Goal: Task Accomplishment & Management: Manage account settings

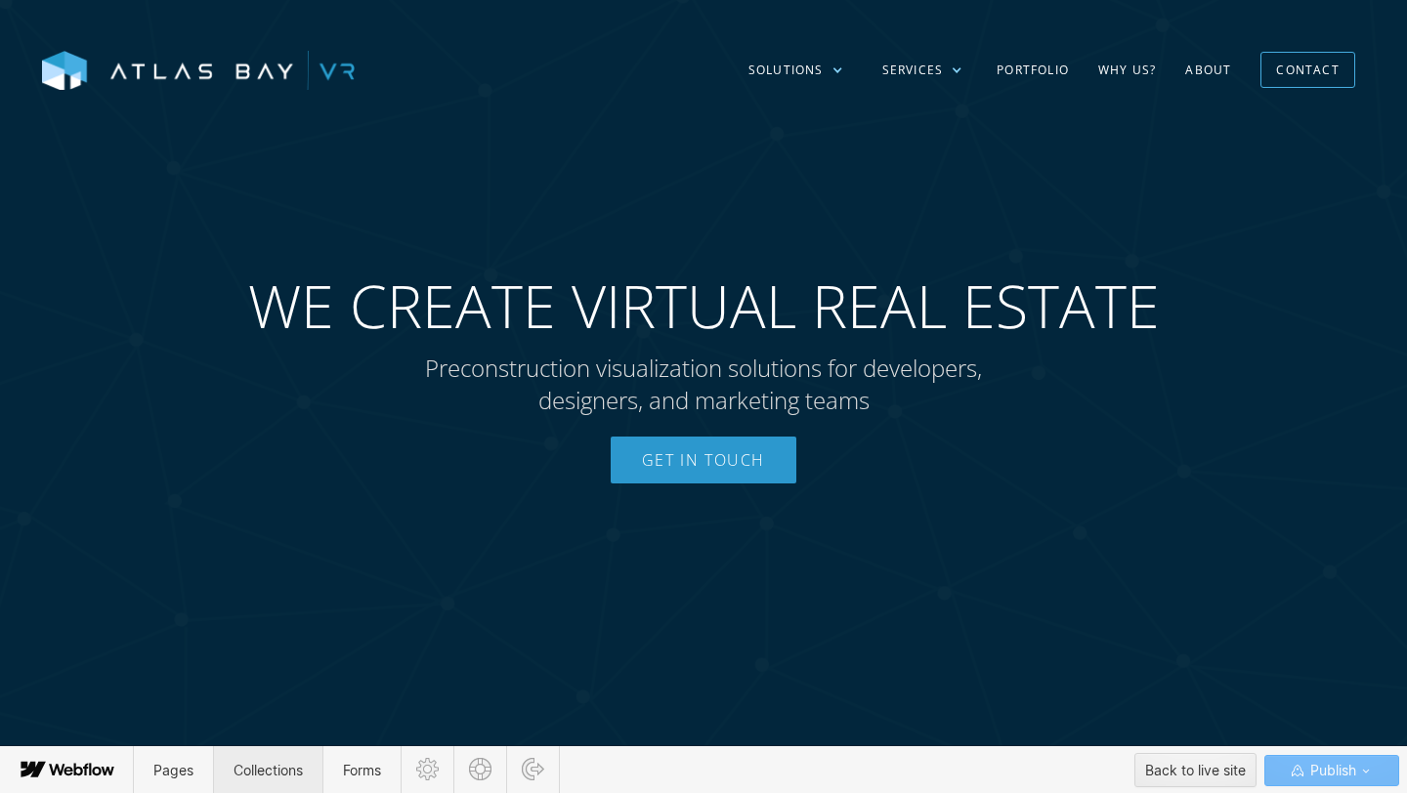
click at [272, 776] on span "Collections" at bounding box center [267, 770] width 69 height 17
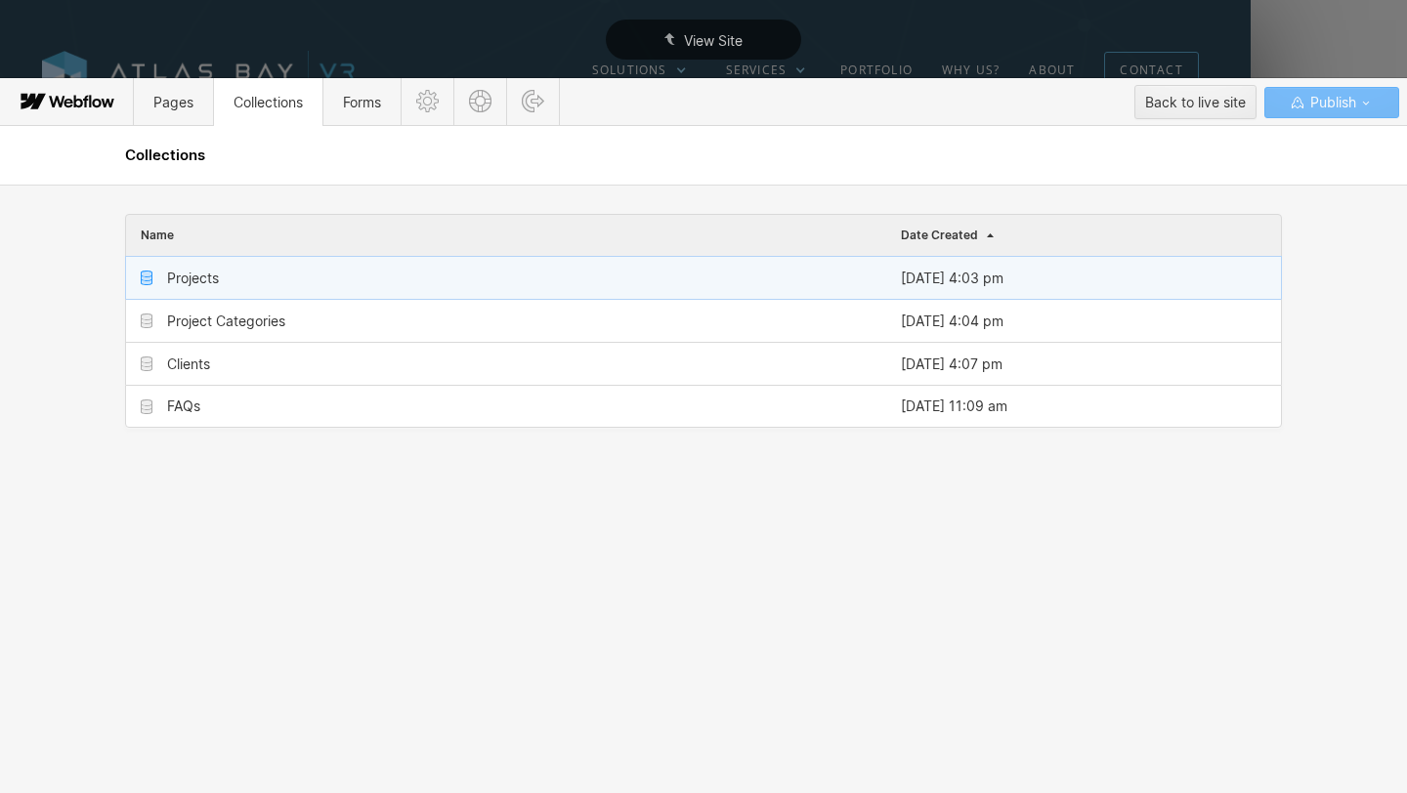
click at [287, 284] on div "Projects" at bounding box center [506, 278] width 760 height 42
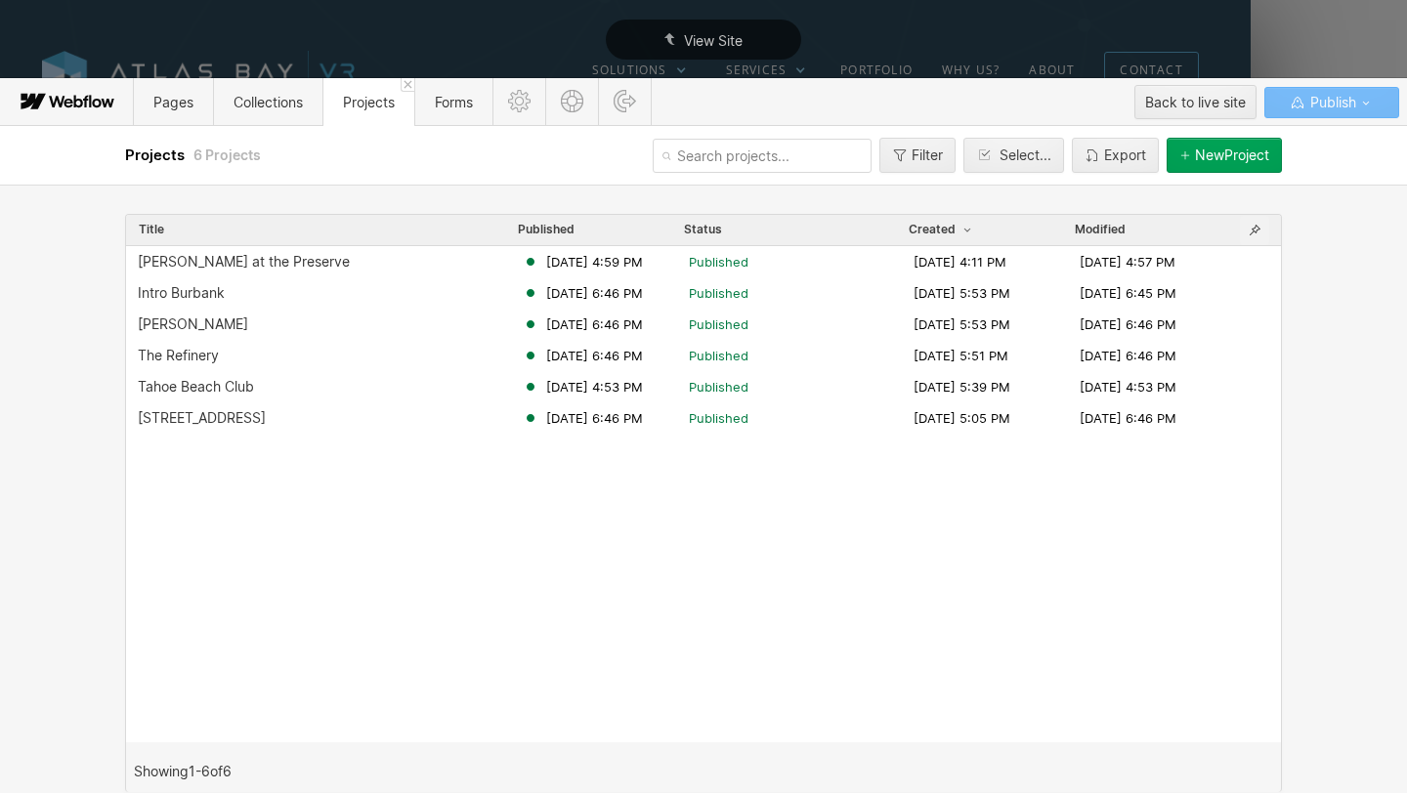
click at [1255, 231] on icon "button" at bounding box center [1254, 230] width 11 height 11
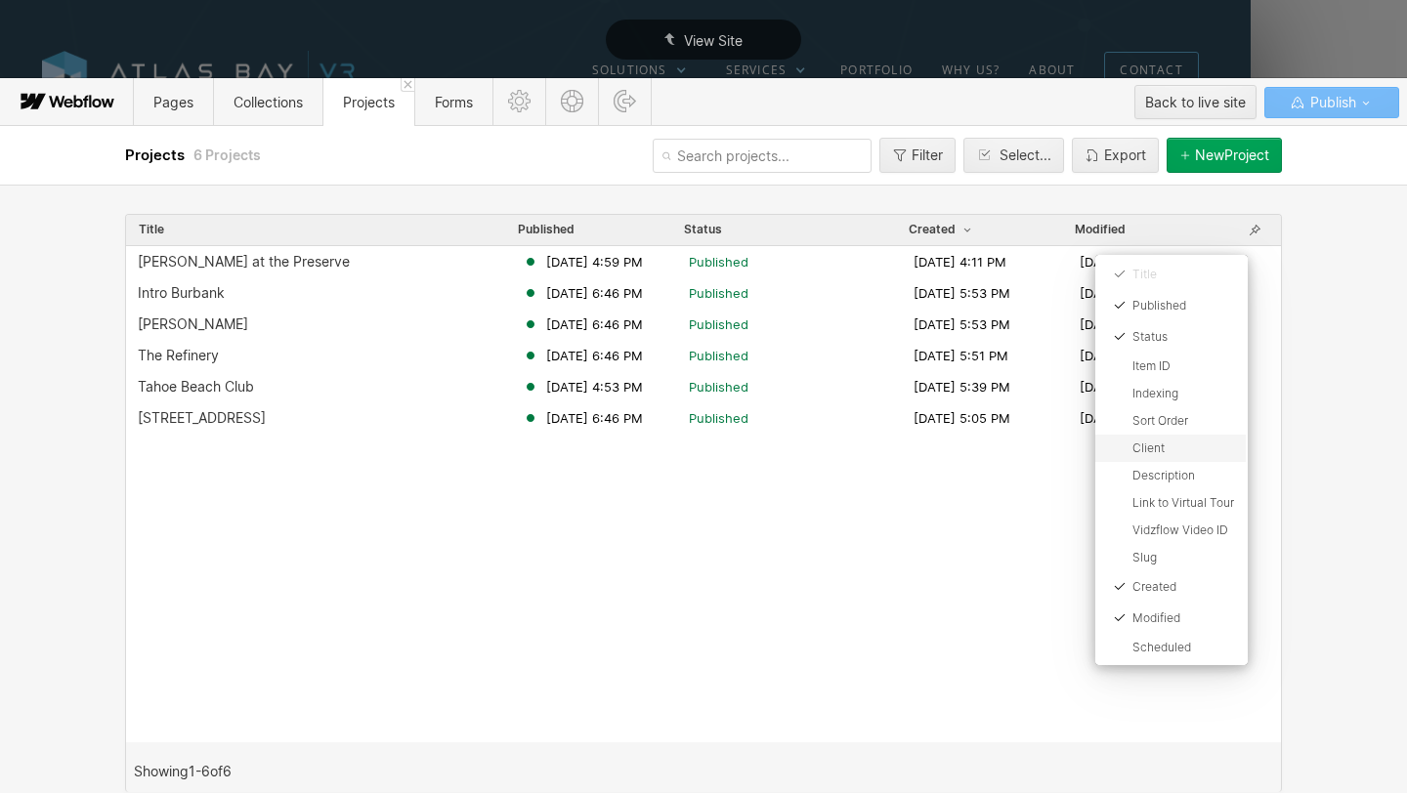
click at [1186, 444] on div "Client" at bounding box center [1183, 449] width 102 height 16
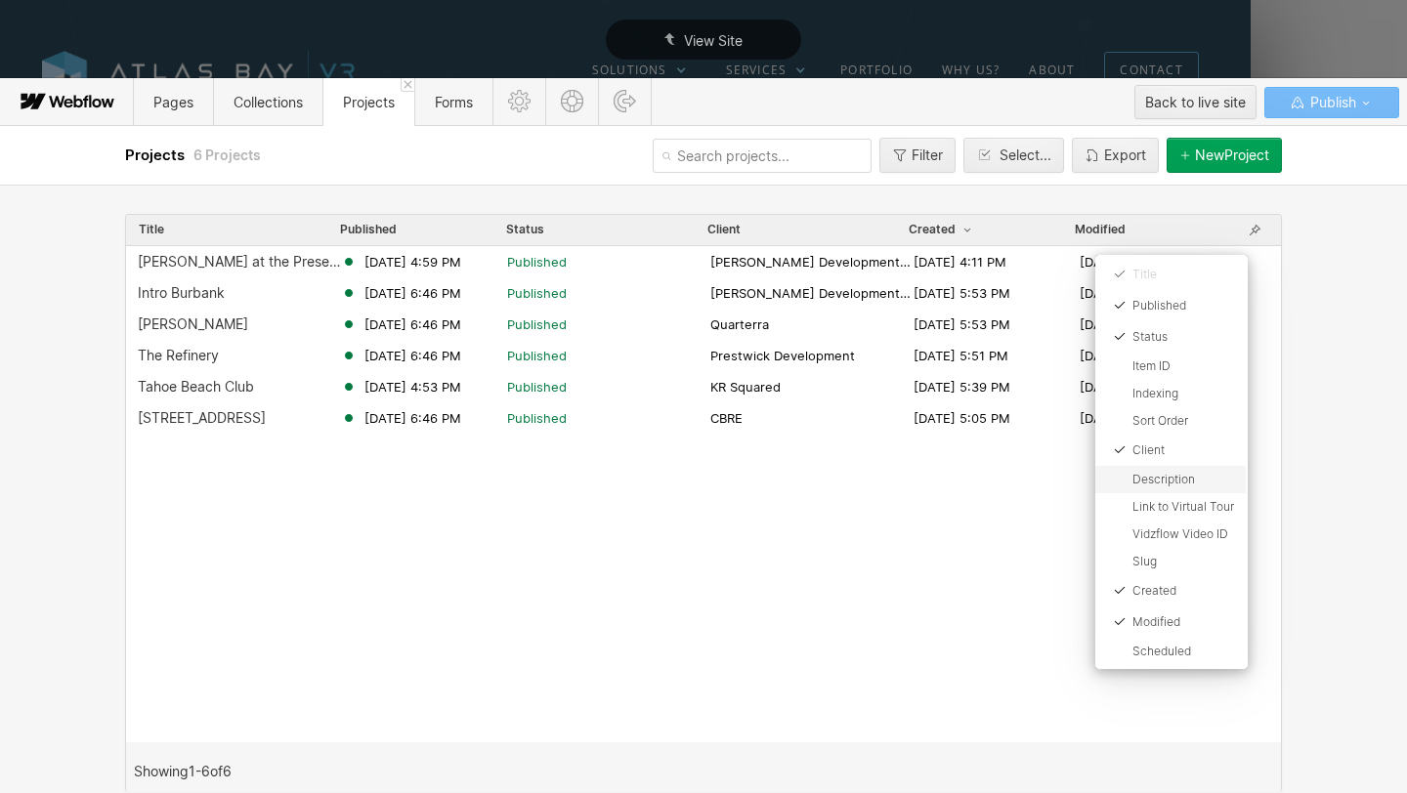
click at [1179, 477] on div "Description" at bounding box center [1183, 480] width 102 height 16
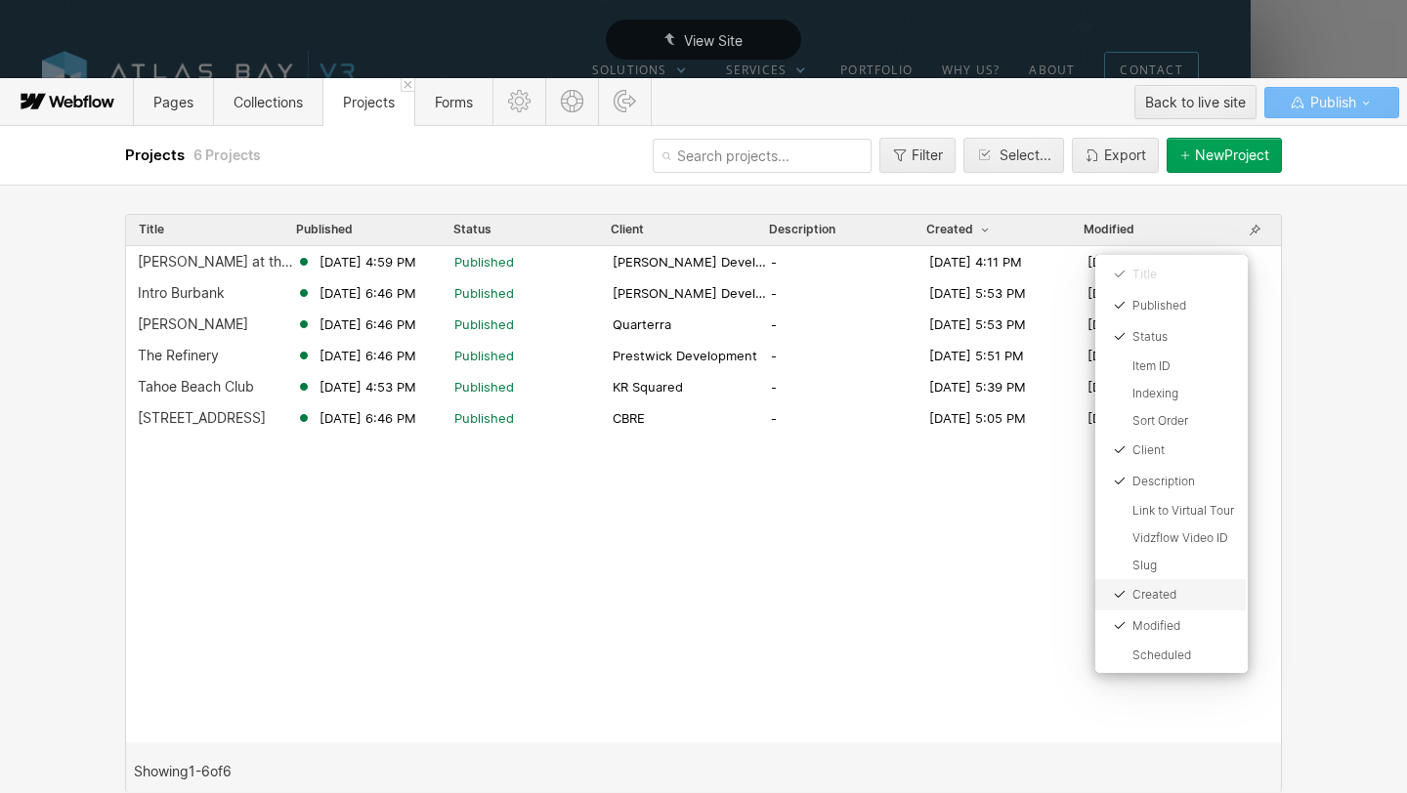
click at [1169, 600] on div "Created" at bounding box center [1183, 595] width 102 height 16
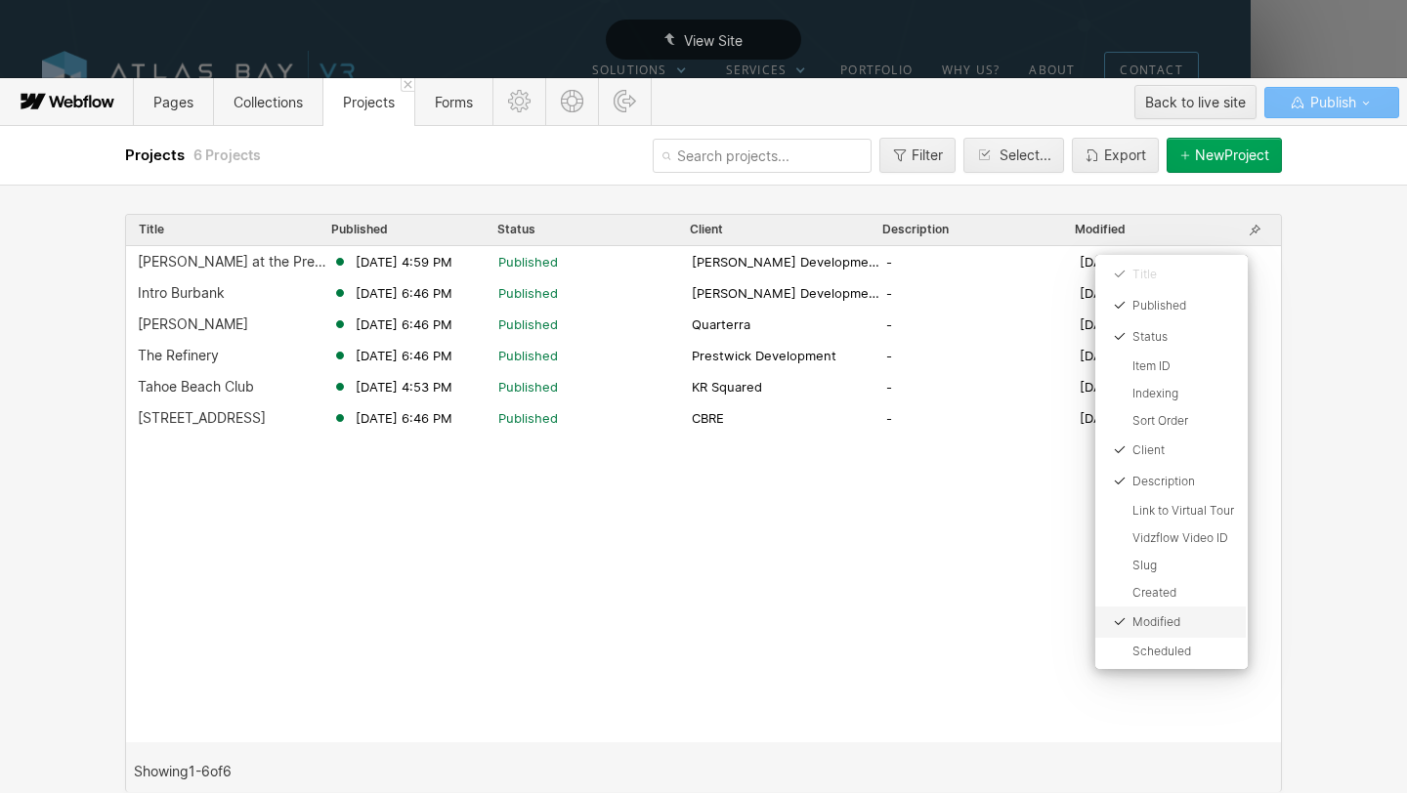
click at [1167, 625] on div "Modified" at bounding box center [1183, 622] width 102 height 16
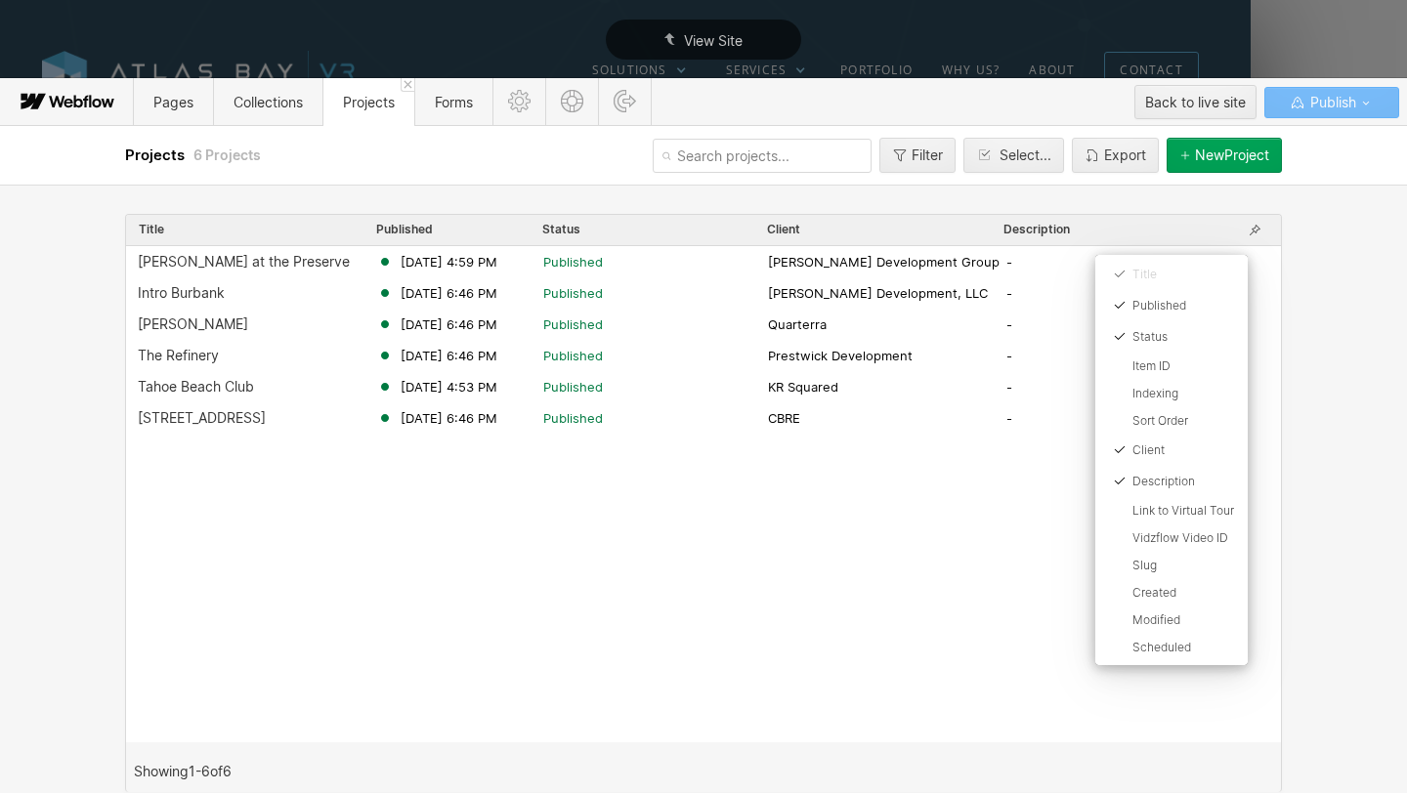
click at [911, 572] on icon at bounding box center [703, 396] width 1407 height 793
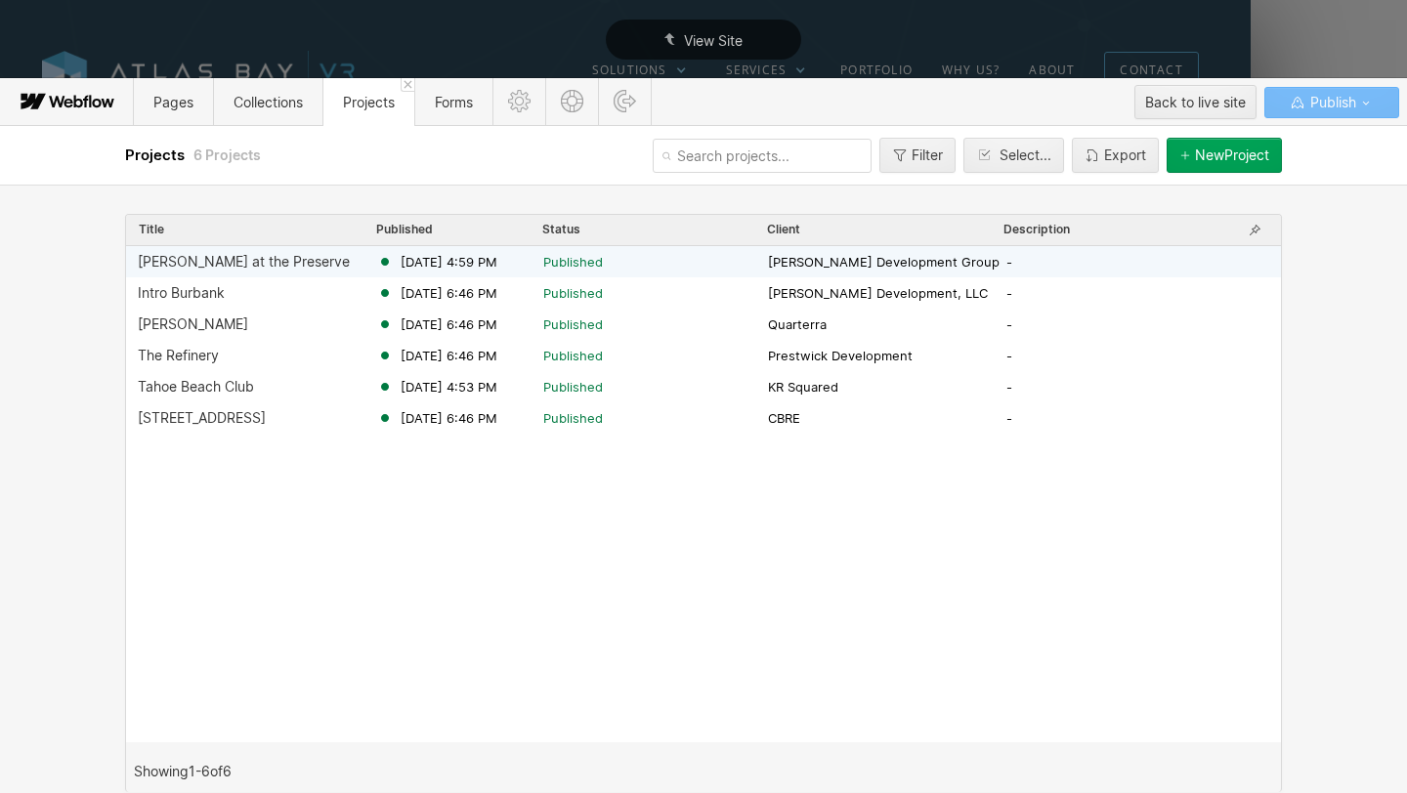
click at [305, 262] on div "[PERSON_NAME] at the Preserve" at bounding box center [257, 262] width 239 height 16
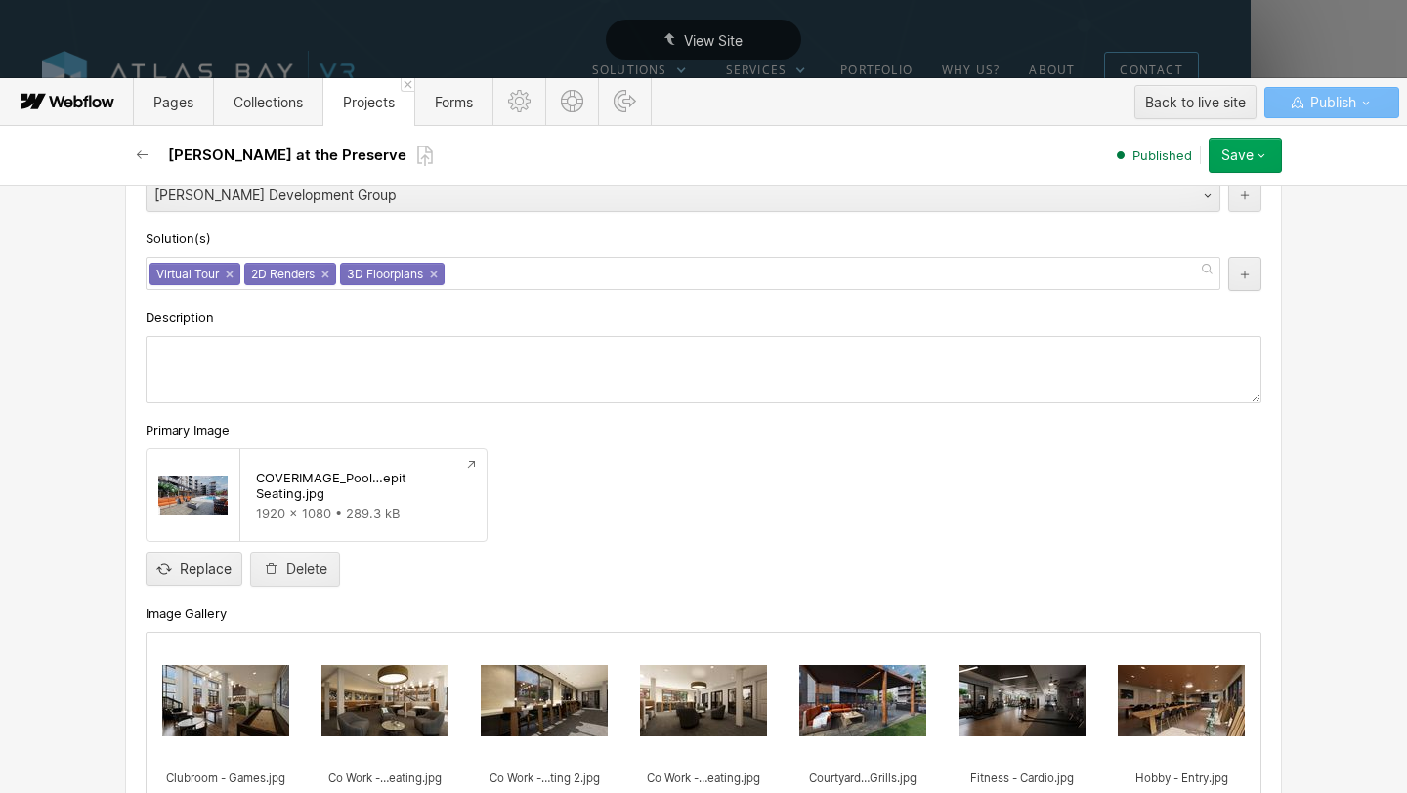
scroll to position [229, 0]
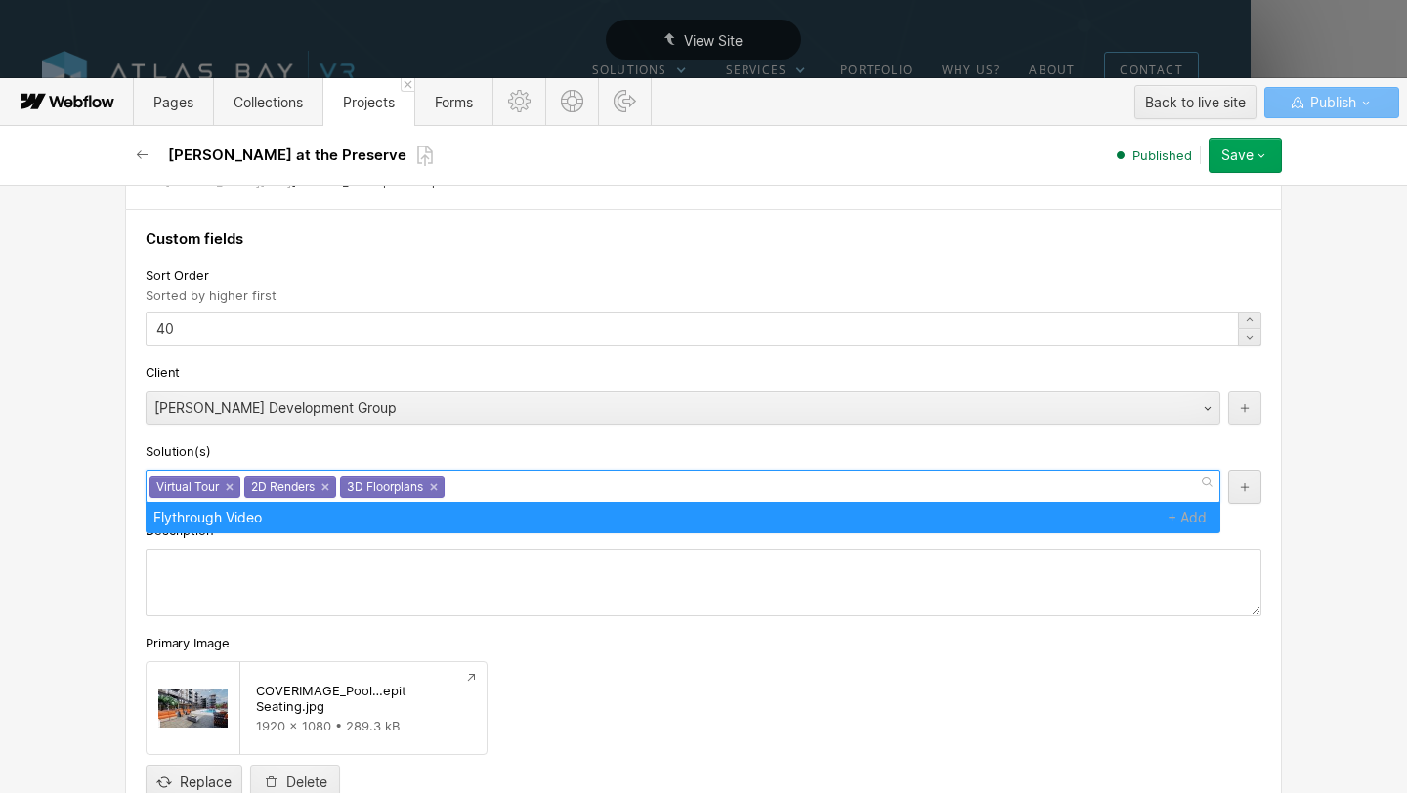
click at [510, 473] on div "Virtual Tour × 2D Renders × 3D Floorplans ×" at bounding box center [683, 486] width 1075 height 33
click at [91, 499] on div "Basic info Title [PERSON_NAME] at the Preserve Slug [PERSON_NAME]-at-the-preser…" at bounding box center [703, 489] width 1407 height 609
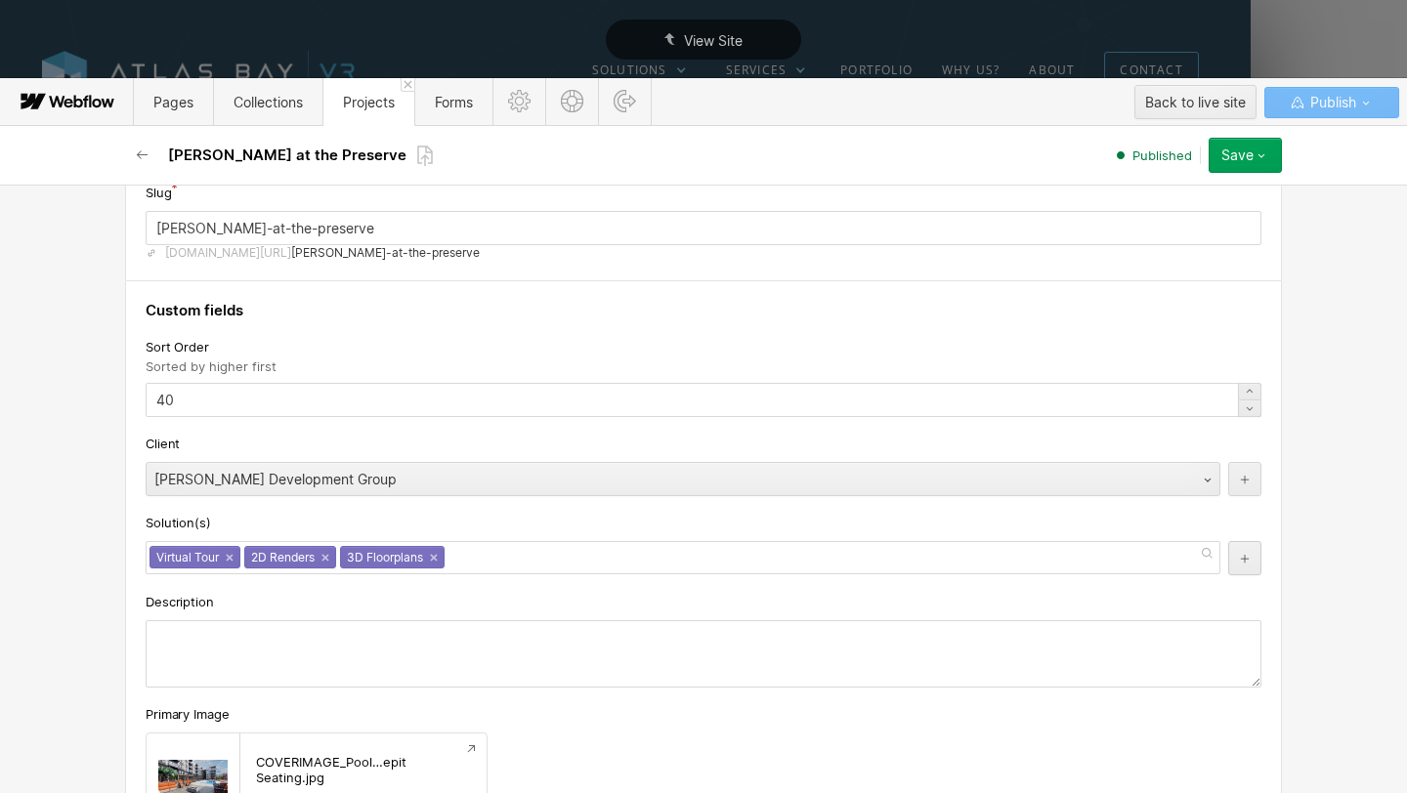
scroll to position [0, 0]
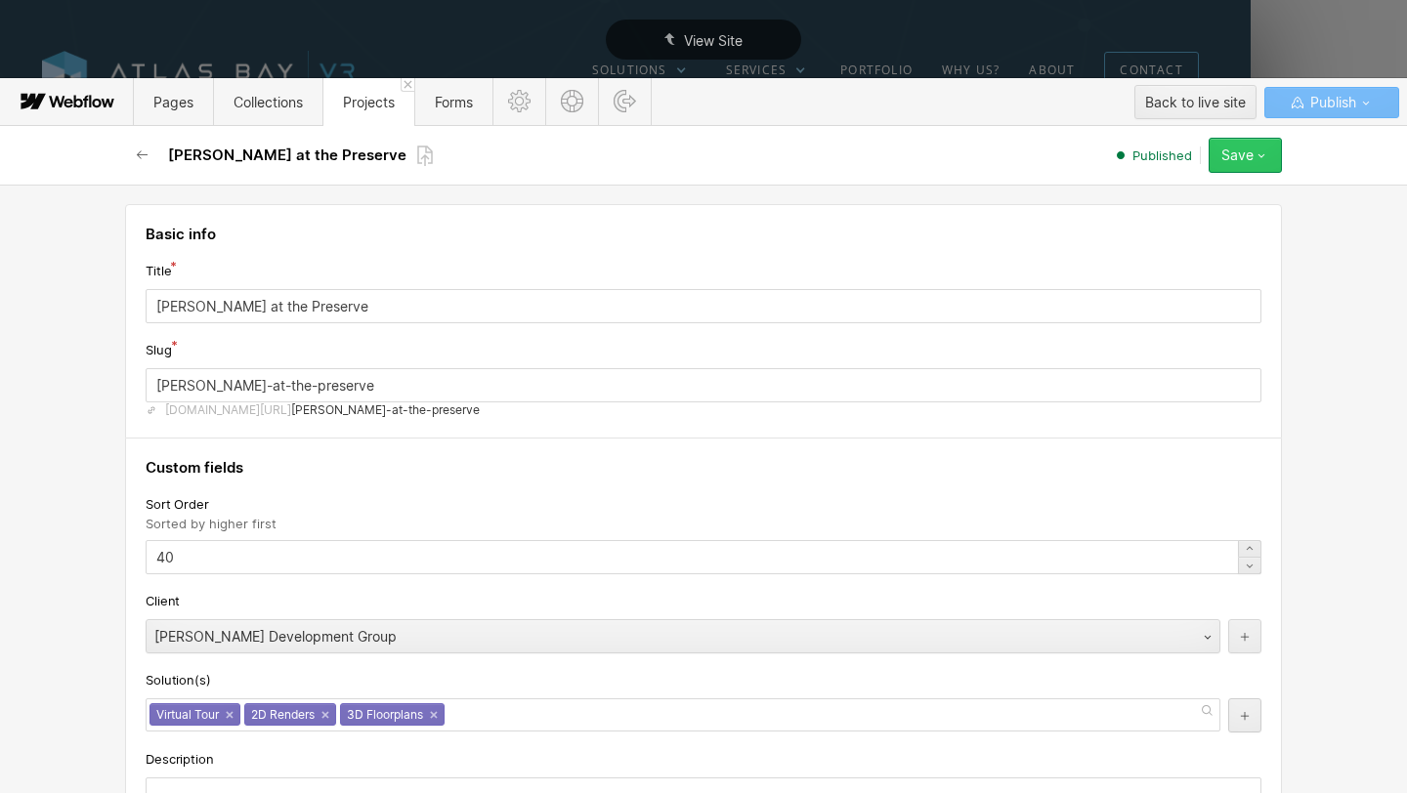
click at [1260, 163] on icon "button" at bounding box center [1261, 156] width 16 height 16
click at [1252, 163] on button "Save" at bounding box center [1244, 155] width 73 height 35
click at [1330, 251] on div "Basic info Title [PERSON_NAME] at the Preserve Slug [PERSON_NAME]-at-the-preser…" at bounding box center [703, 489] width 1407 height 609
click at [1258, 145] on button "Save" at bounding box center [1244, 155] width 73 height 35
click at [861, 205] on div "Basic info Title [PERSON_NAME] at the Preserve [PERSON_NAME]-at-the-preserve [D…" at bounding box center [703, 321] width 1157 height 234
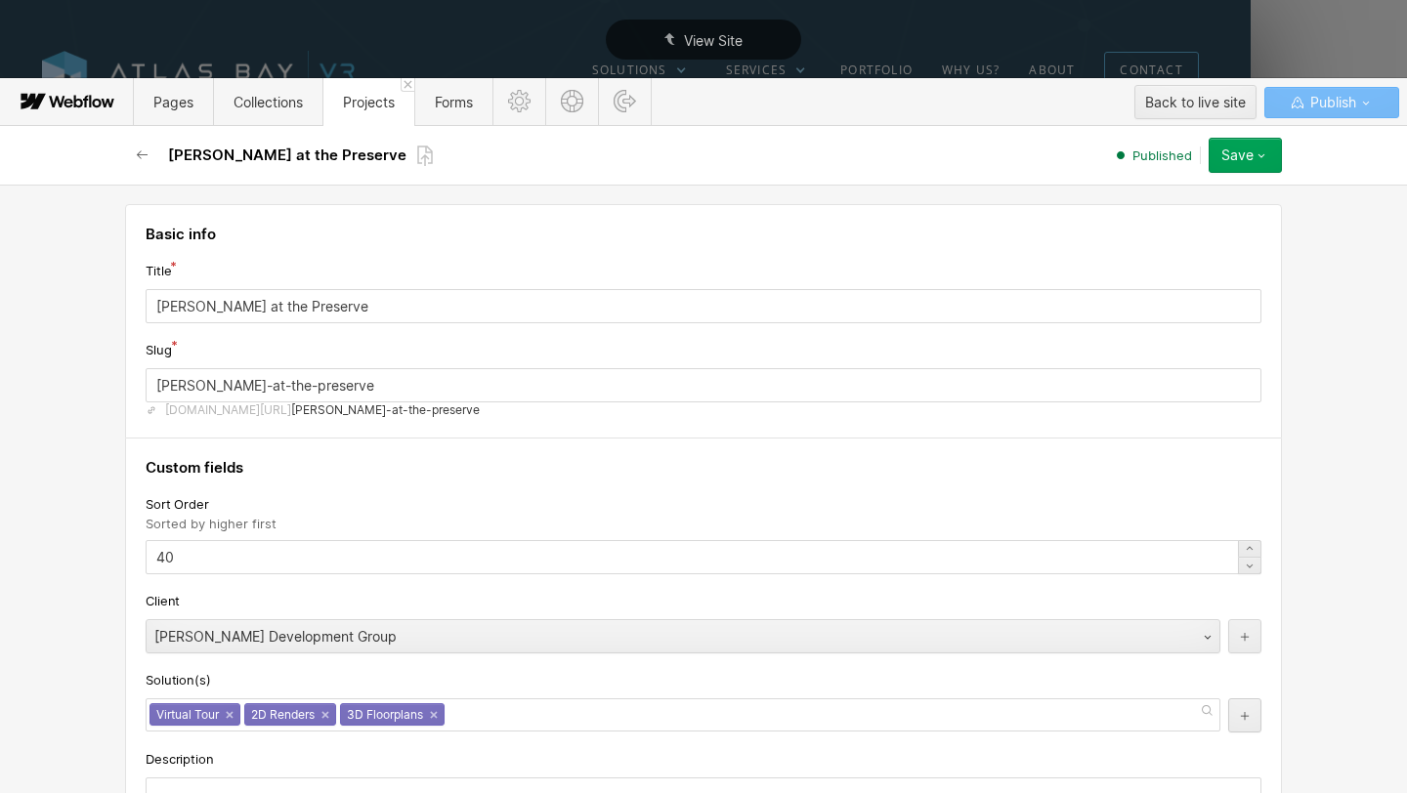
click at [409, 80] on icon at bounding box center [407, 84] width 9 height 9
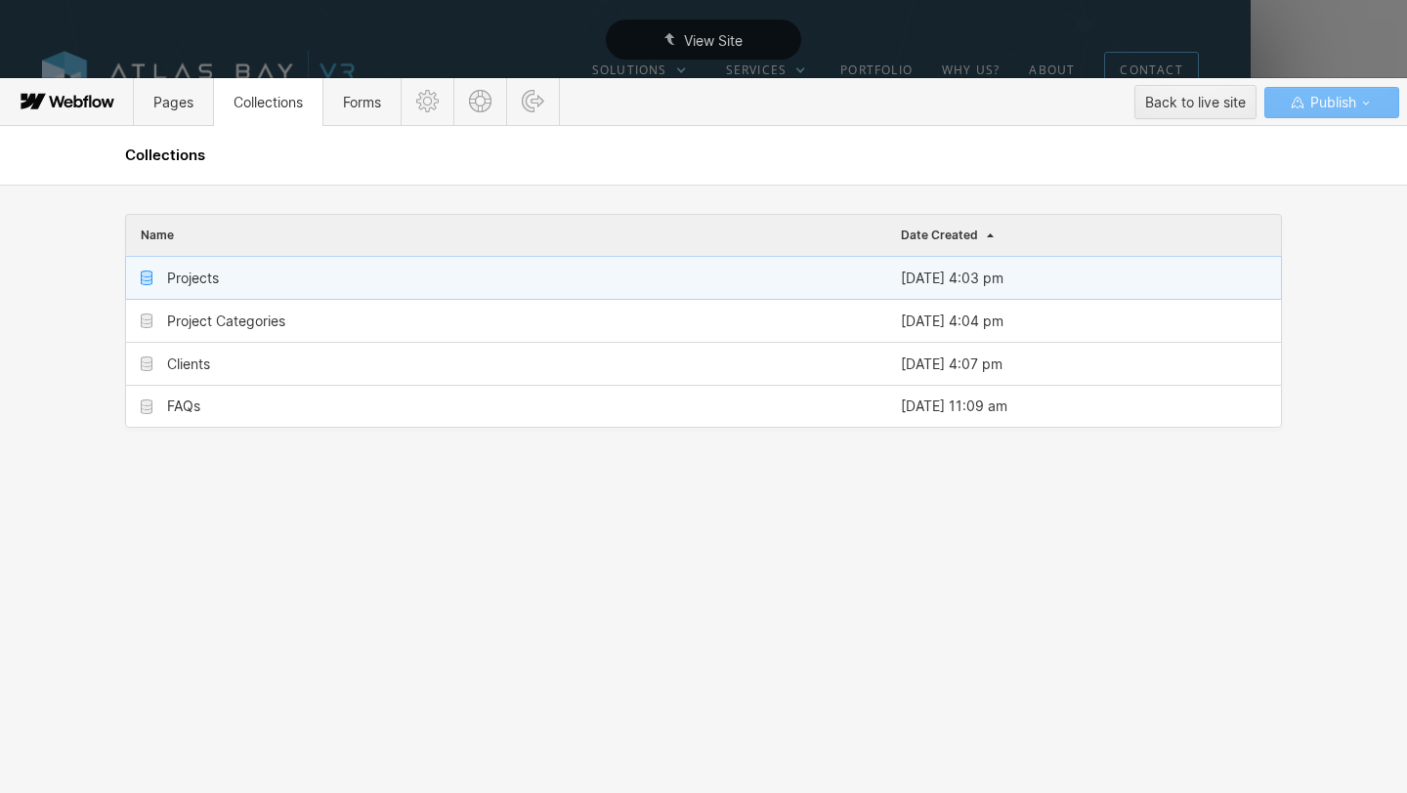
click at [292, 282] on div "Projects" at bounding box center [506, 278] width 760 height 42
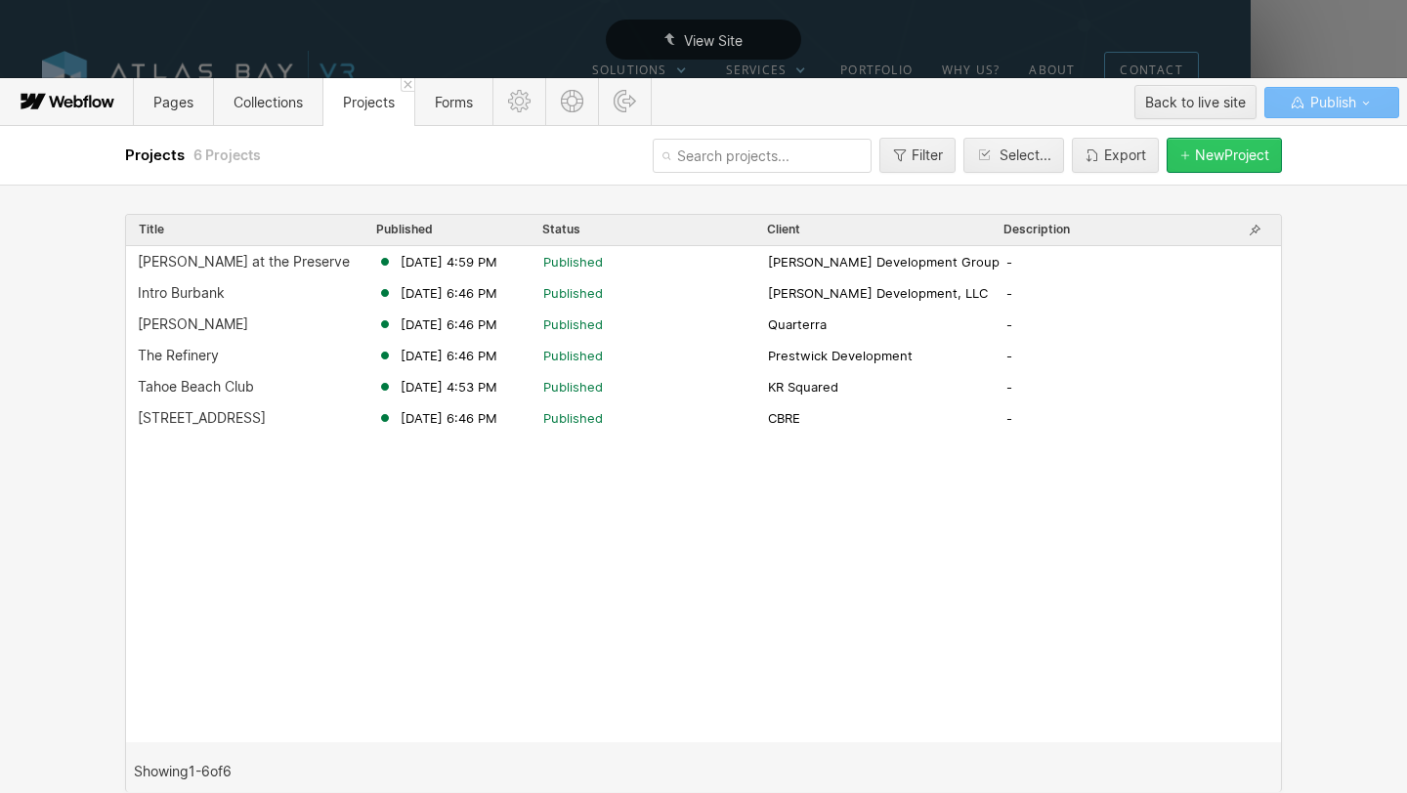
click at [1222, 158] on div "New Project" at bounding box center [1232, 156] width 74 height 16
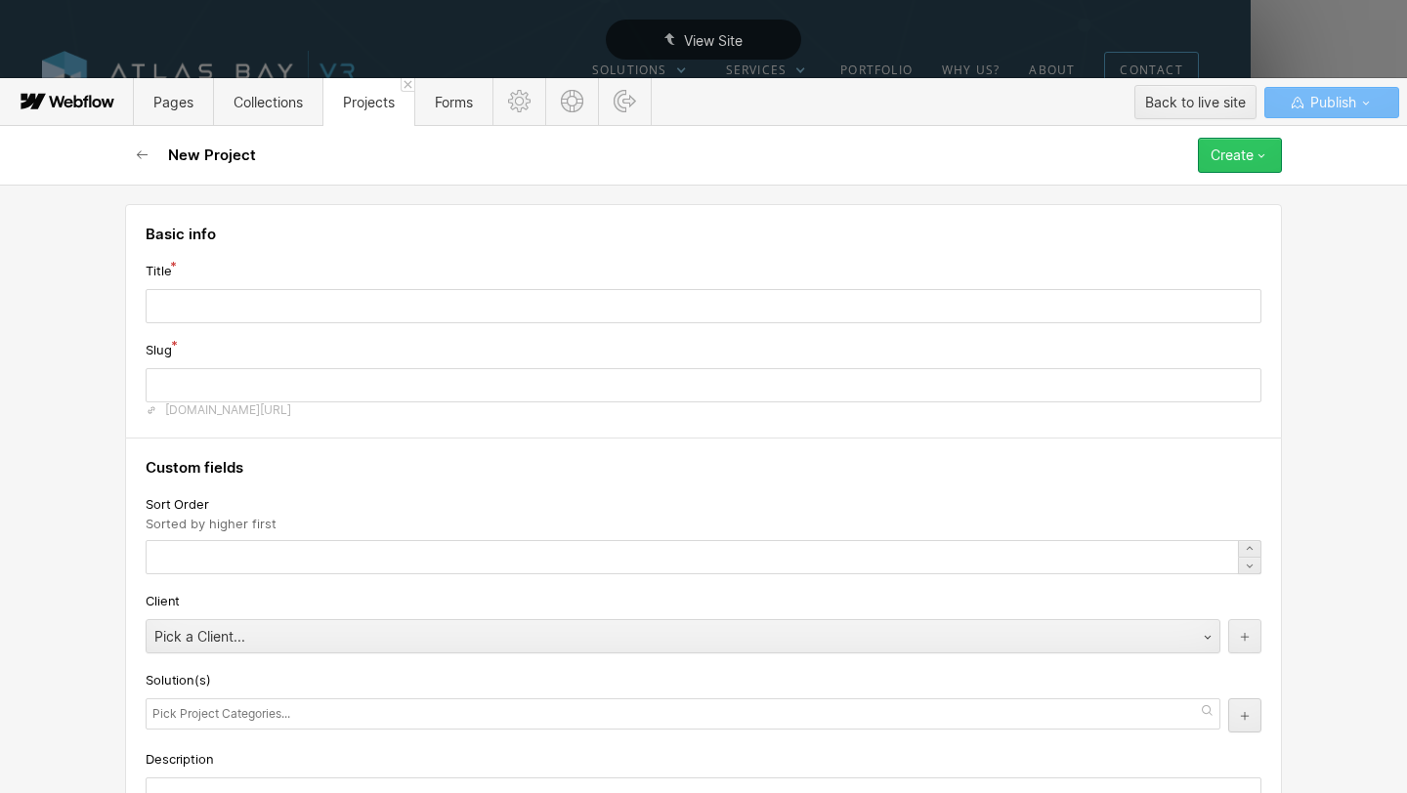
click at [1275, 148] on button "Create" at bounding box center [1240, 155] width 84 height 35
click at [1350, 291] on div at bounding box center [1184, 234] width 391 height 309
click at [408, 79] on link at bounding box center [408, 85] width 14 height 14
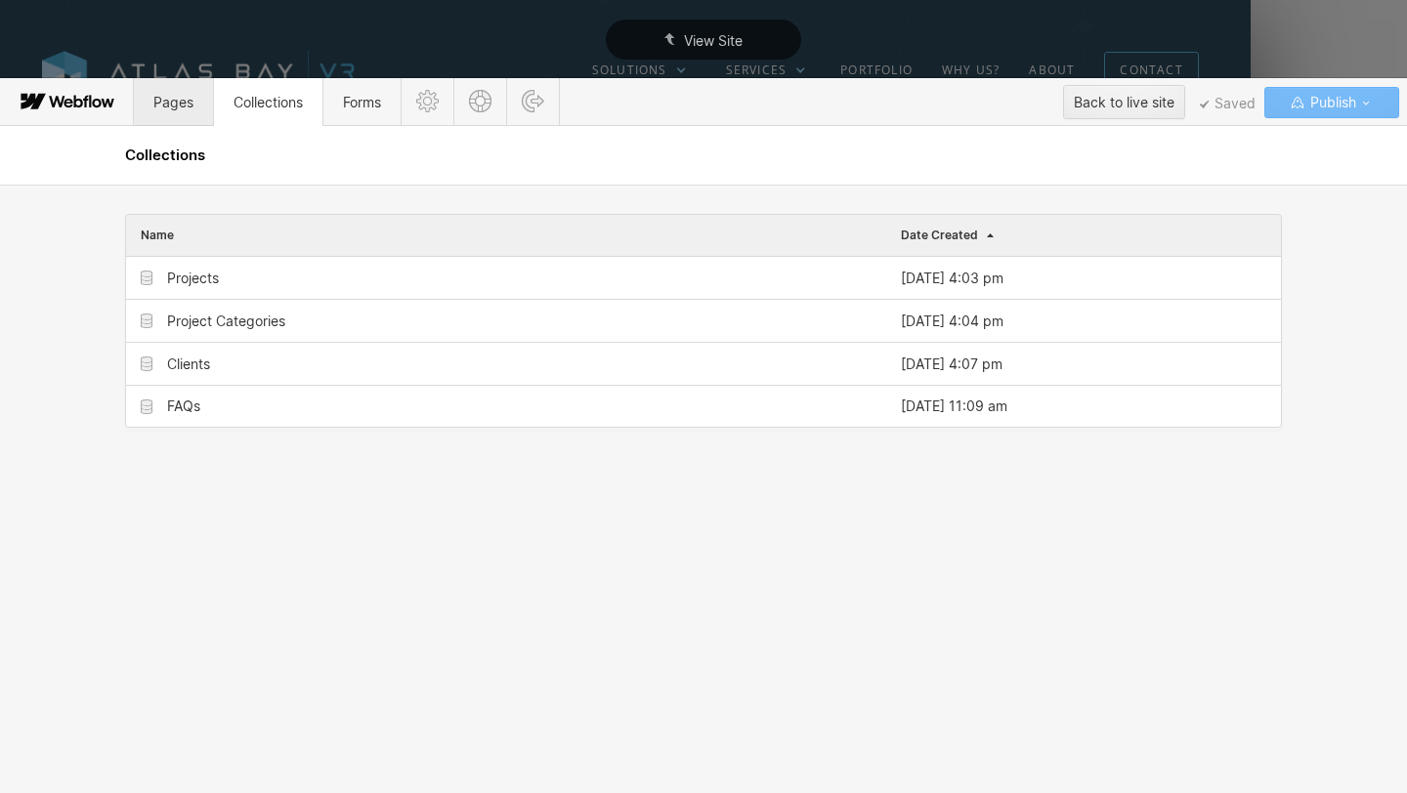
click at [176, 113] on span "Pages" at bounding box center [173, 102] width 79 height 48
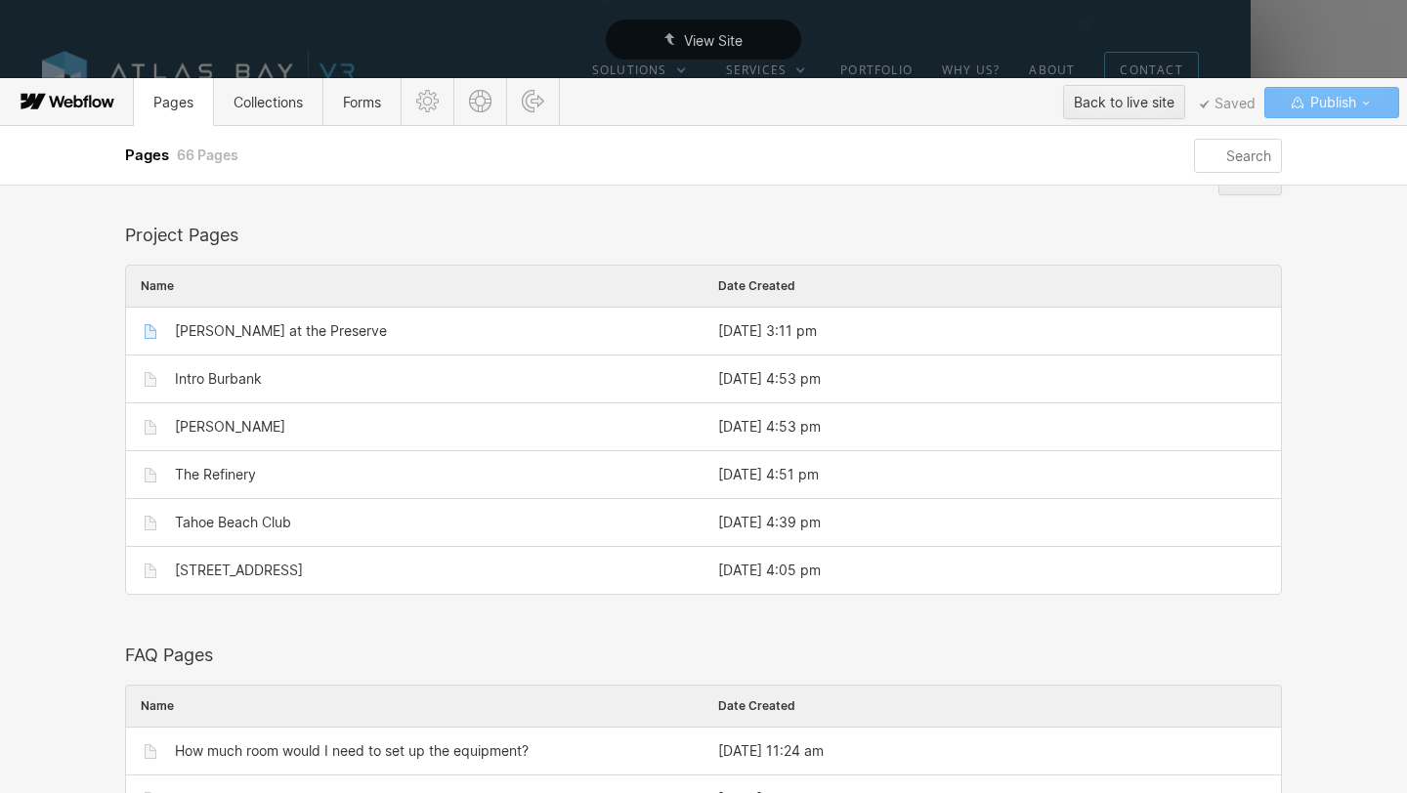
scroll to position [636, 0]
click at [274, 105] on span "Collections" at bounding box center [267, 102] width 69 height 17
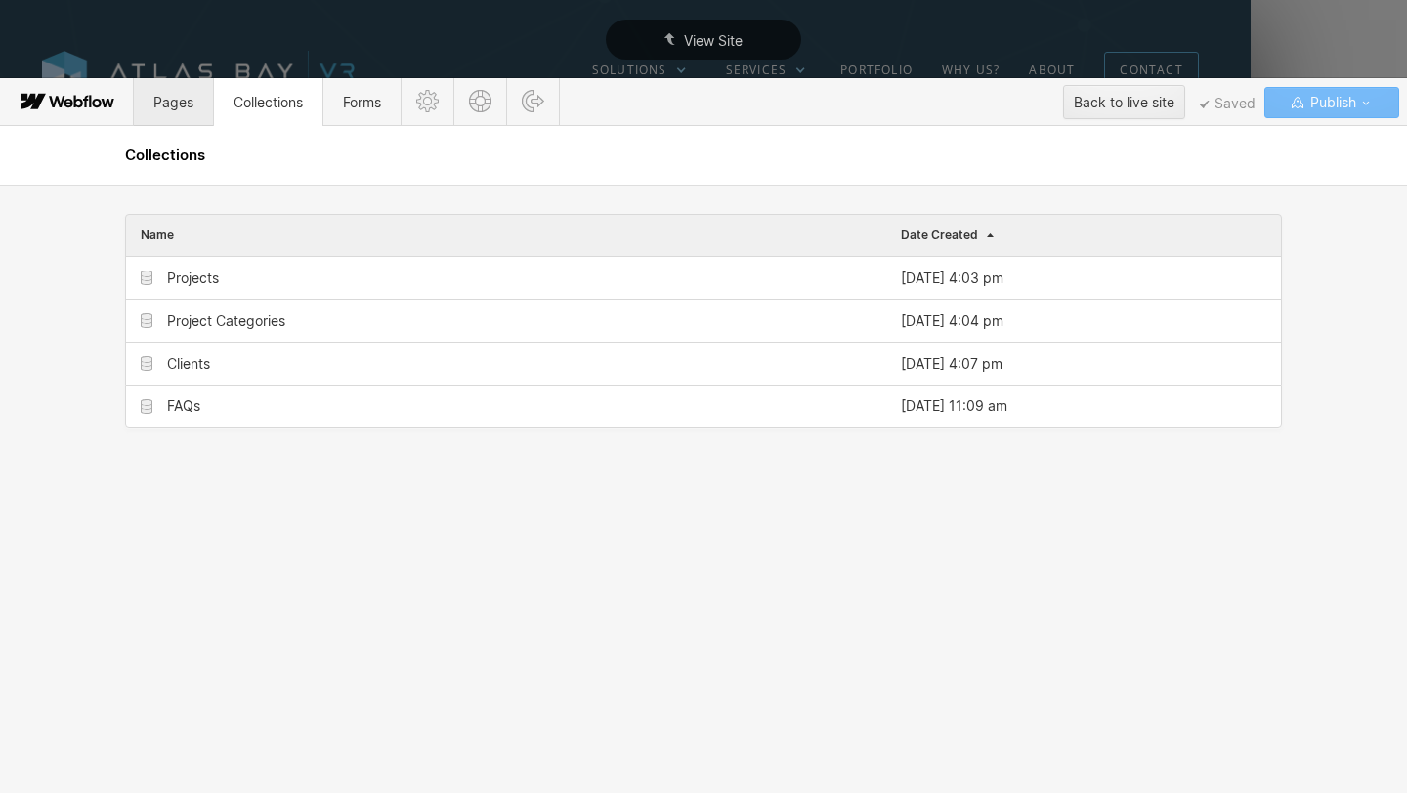
click at [172, 91] on span "Pages" at bounding box center [173, 102] width 79 height 48
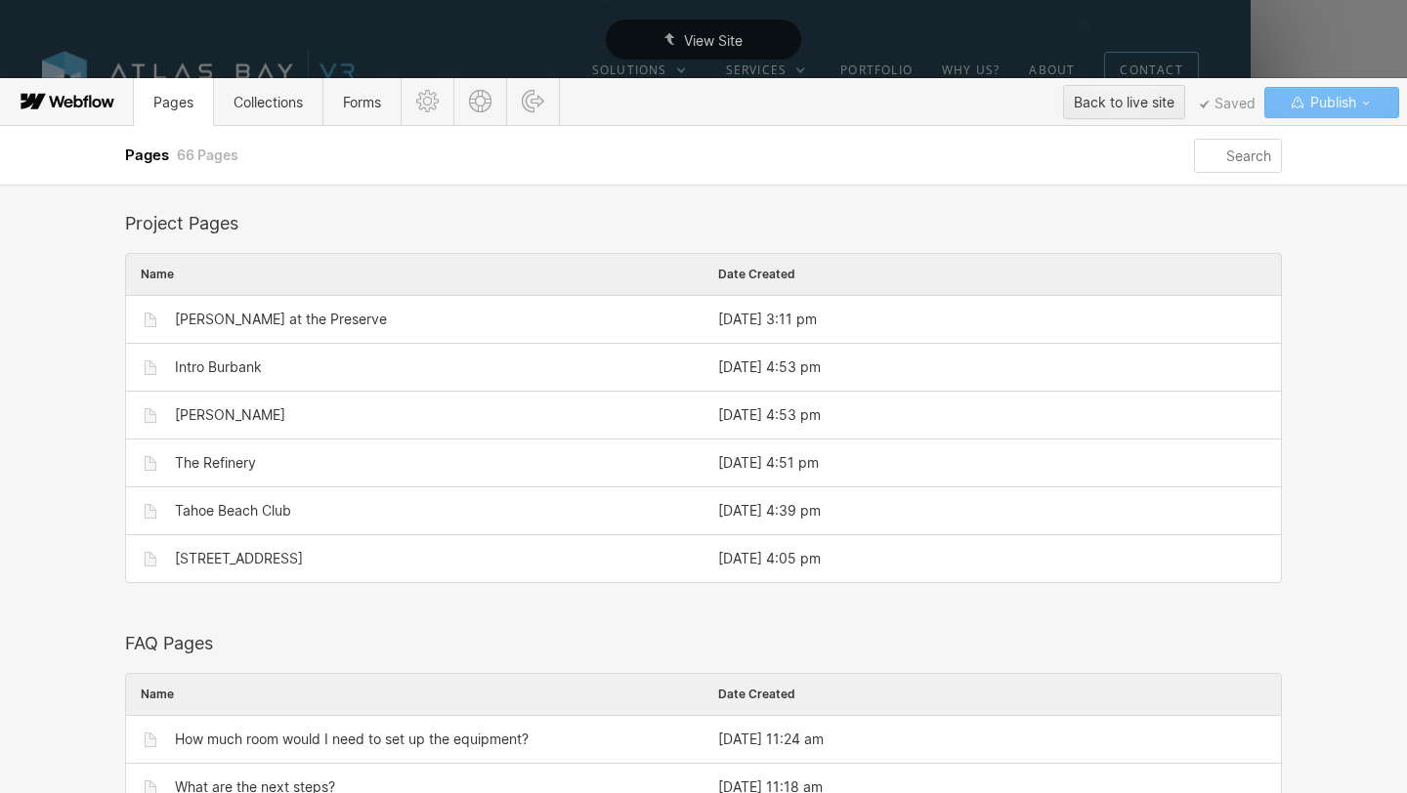
scroll to position [651, 0]
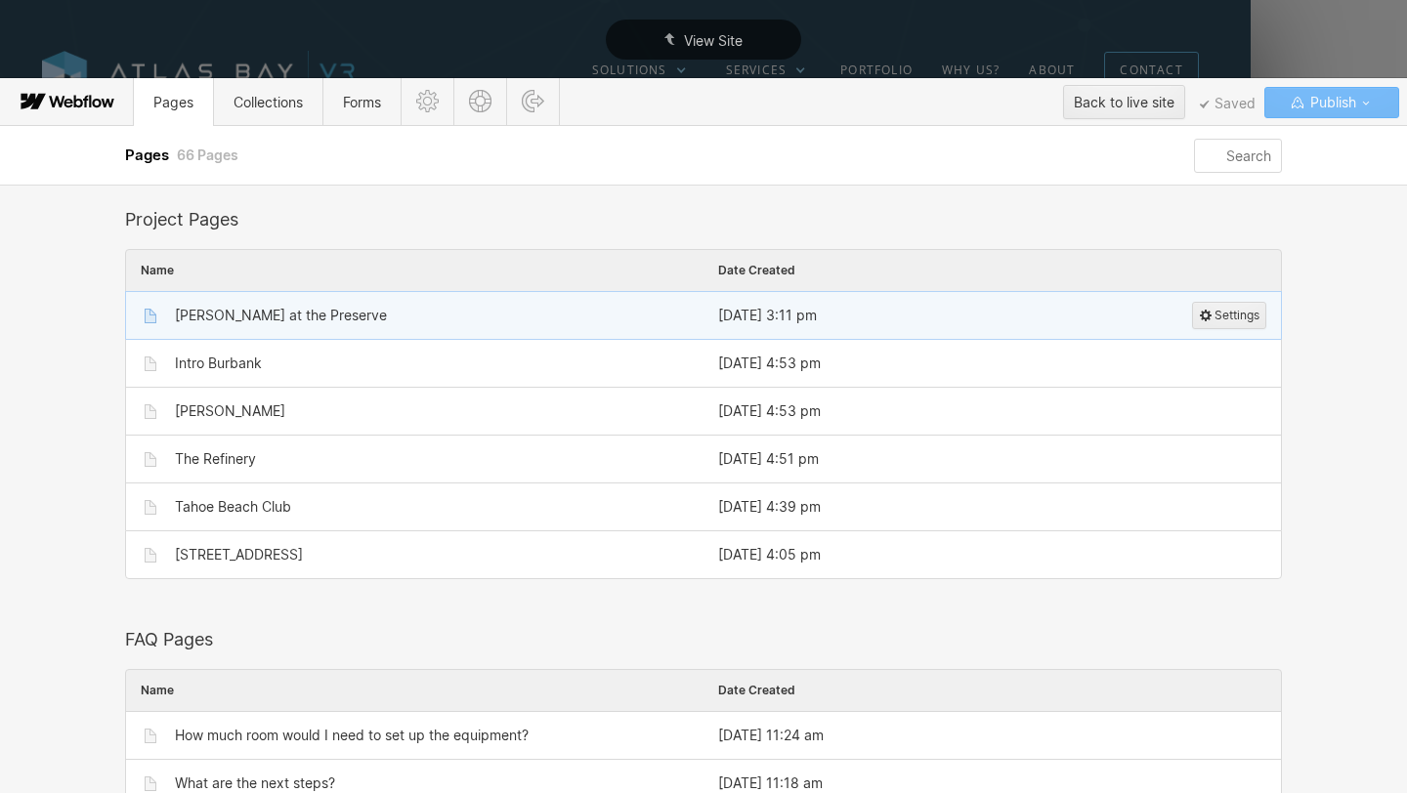
click at [248, 314] on div "[PERSON_NAME] at the Preserve" at bounding box center [281, 316] width 212 height 16
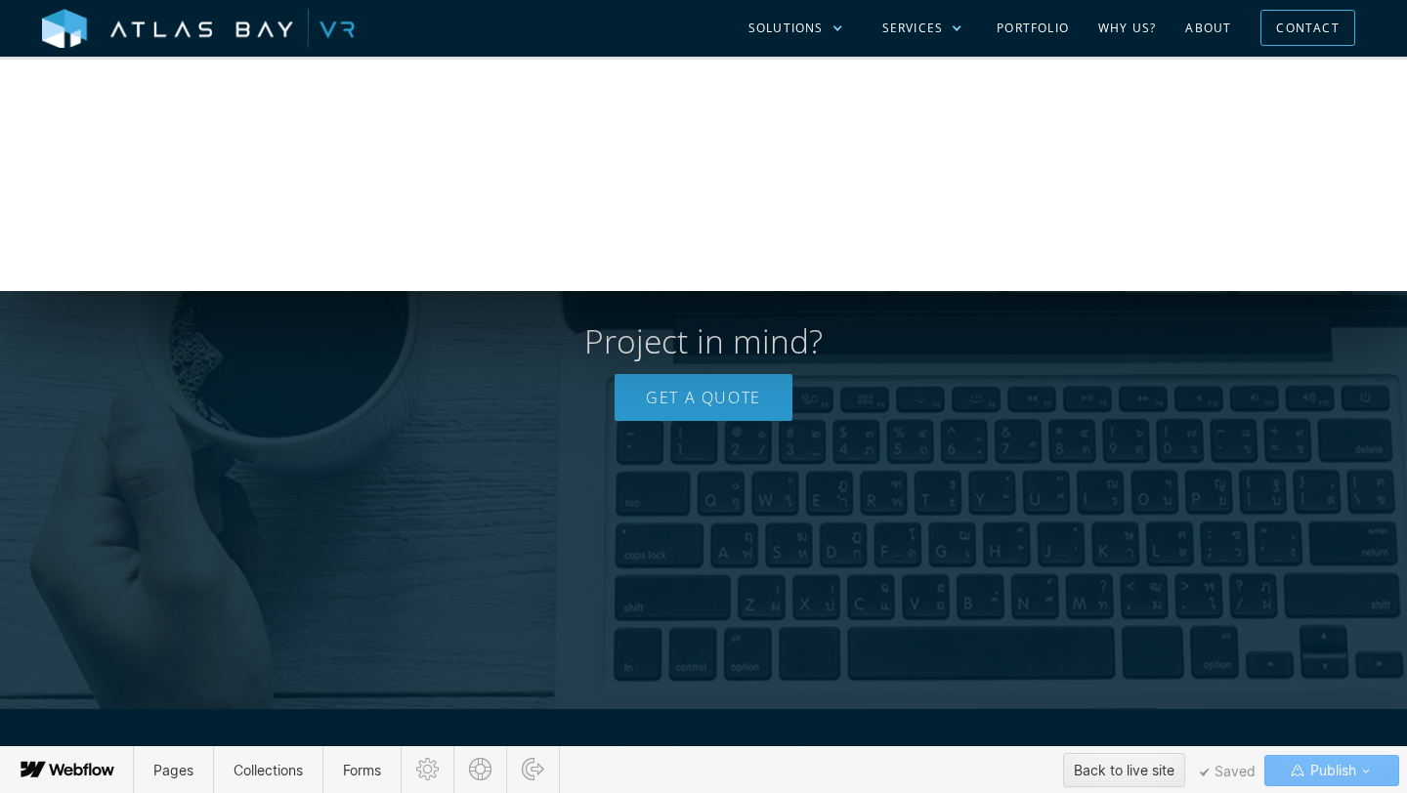
scroll to position [1831, 0]
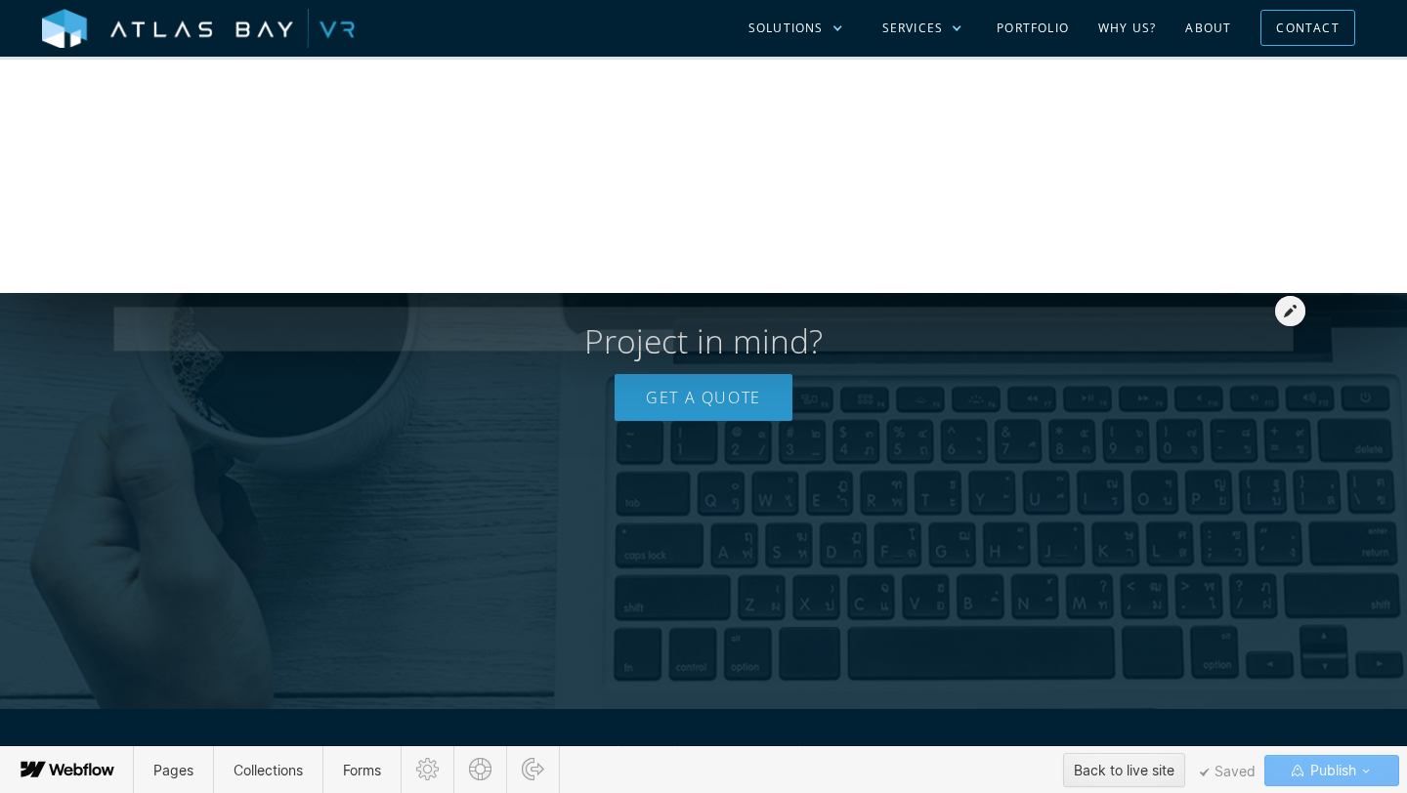
click at [724, 334] on div at bounding box center [703, 319] width 1172 height 37
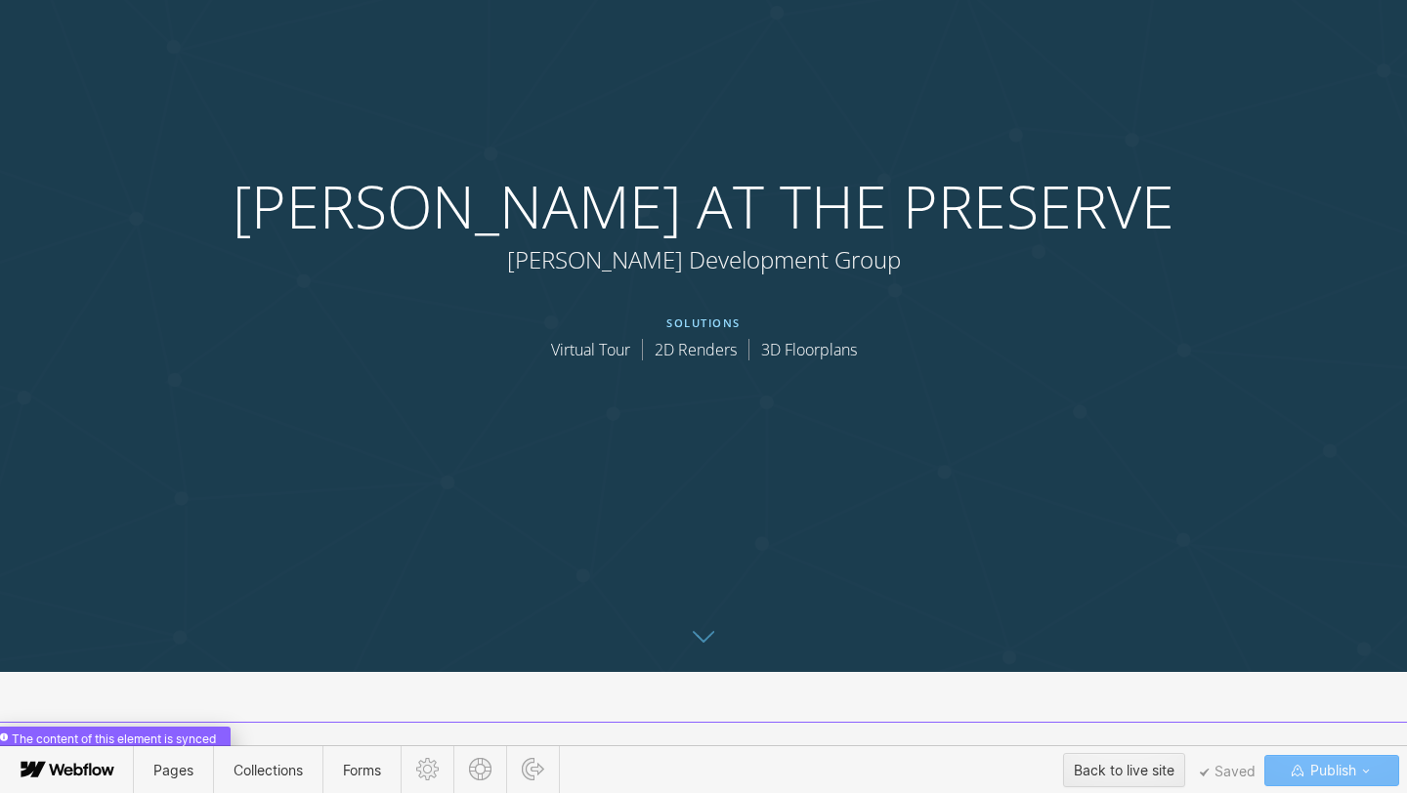
scroll to position [31, 0]
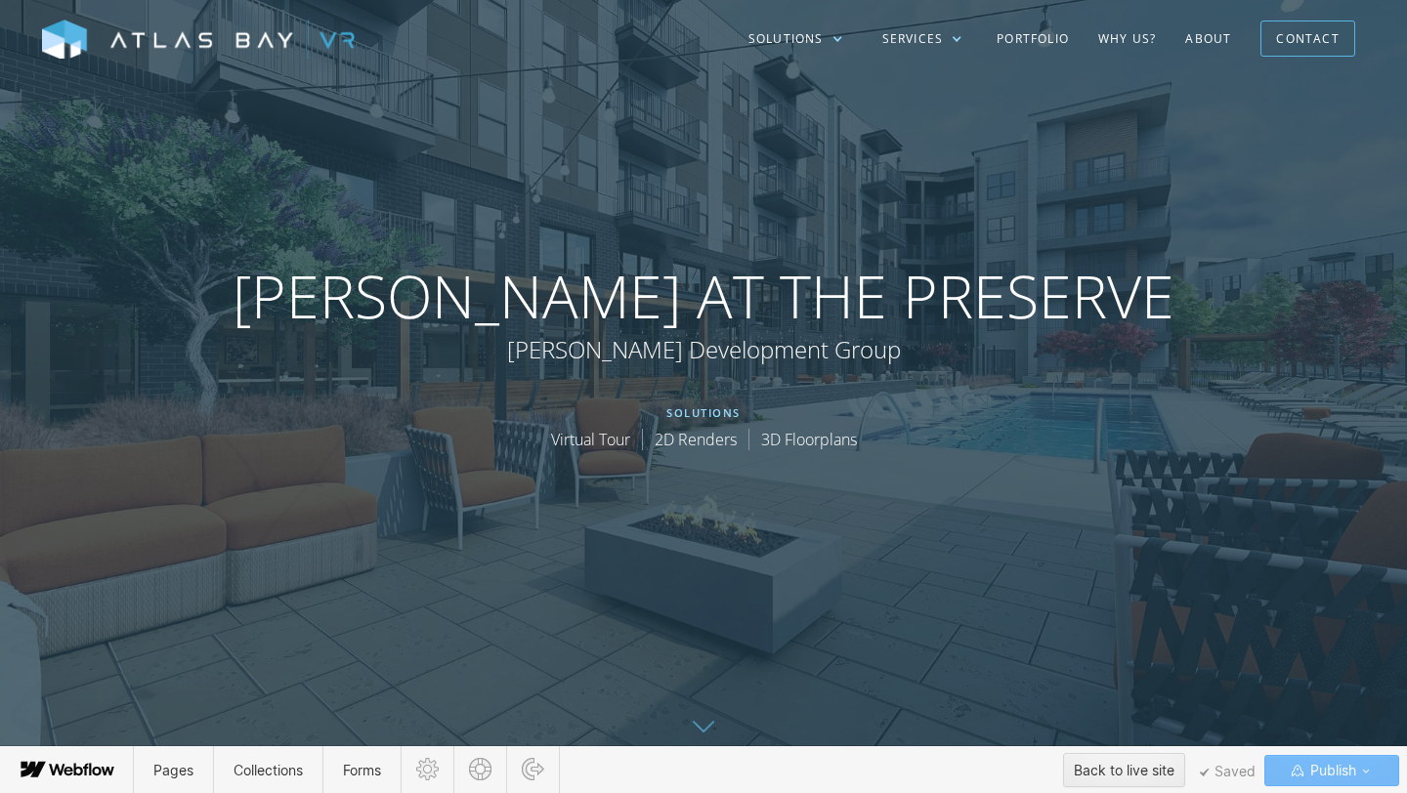
click at [903, 295] on div at bounding box center [703, 355] width 1407 height 793
click at [927, 279] on div at bounding box center [703, 355] width 1407 height 793
click at [671, 306] on div at bounding box center [703, 355] width 1407 height 793
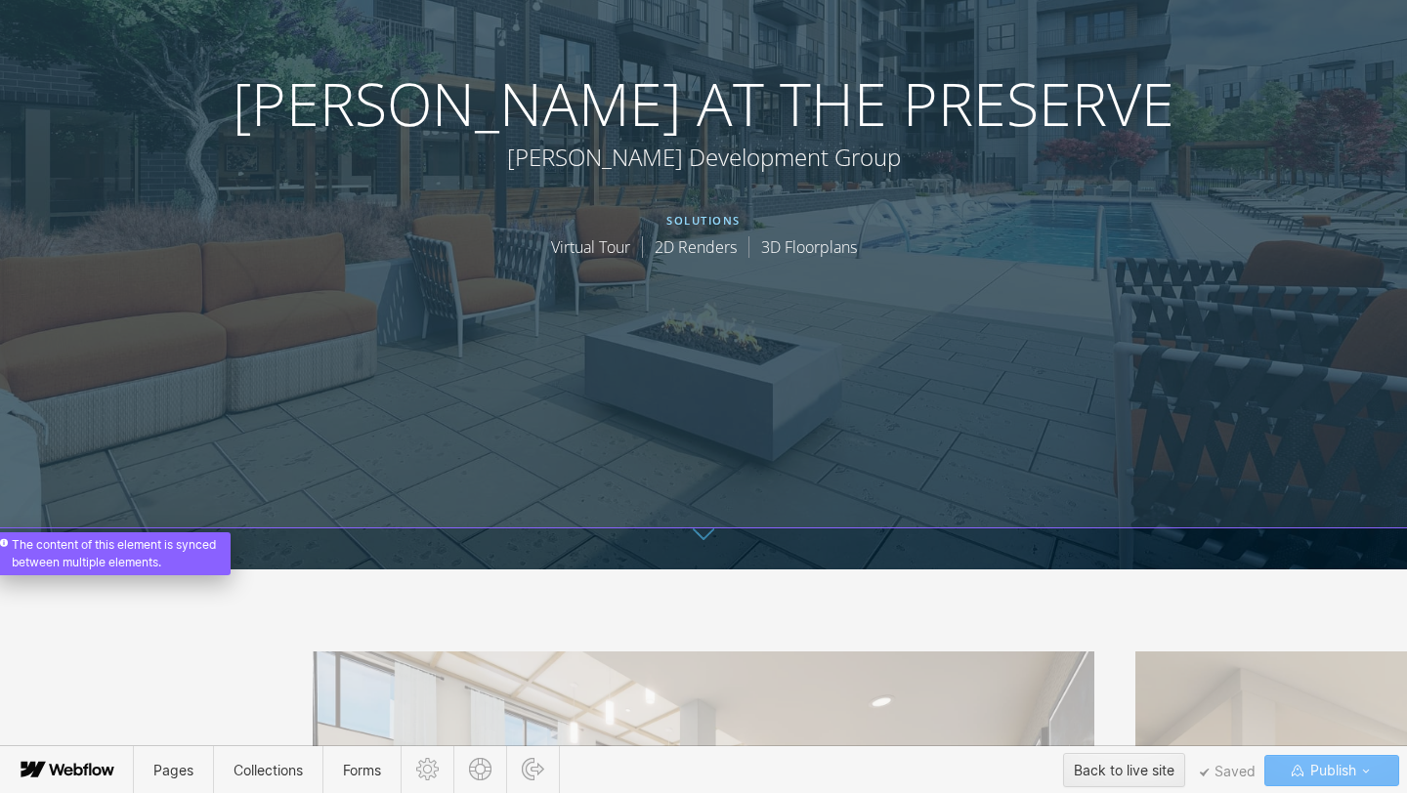
scroll to position [274, 0]
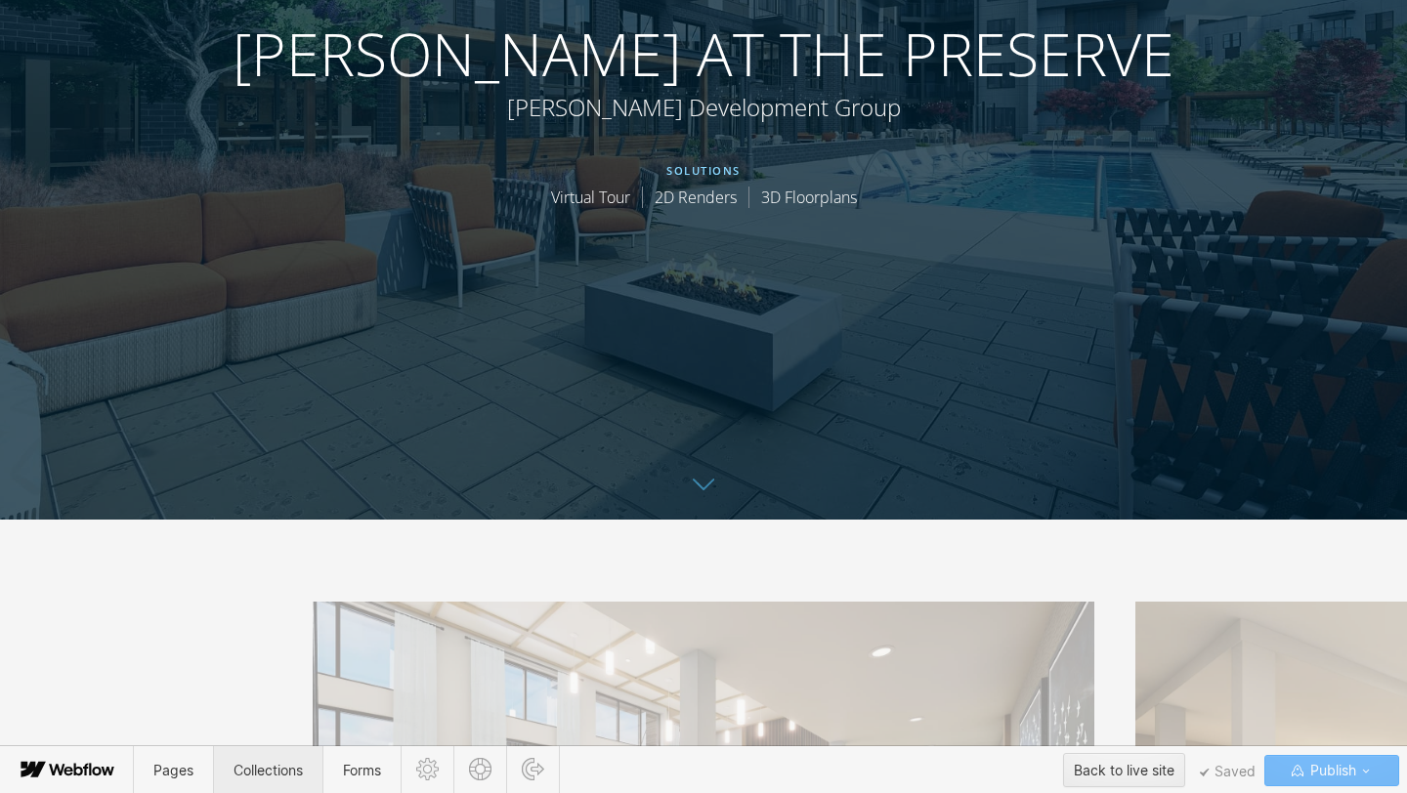
click at [280, 771] on span "Collections" at bounding box center [267, 770] width 69 height 17
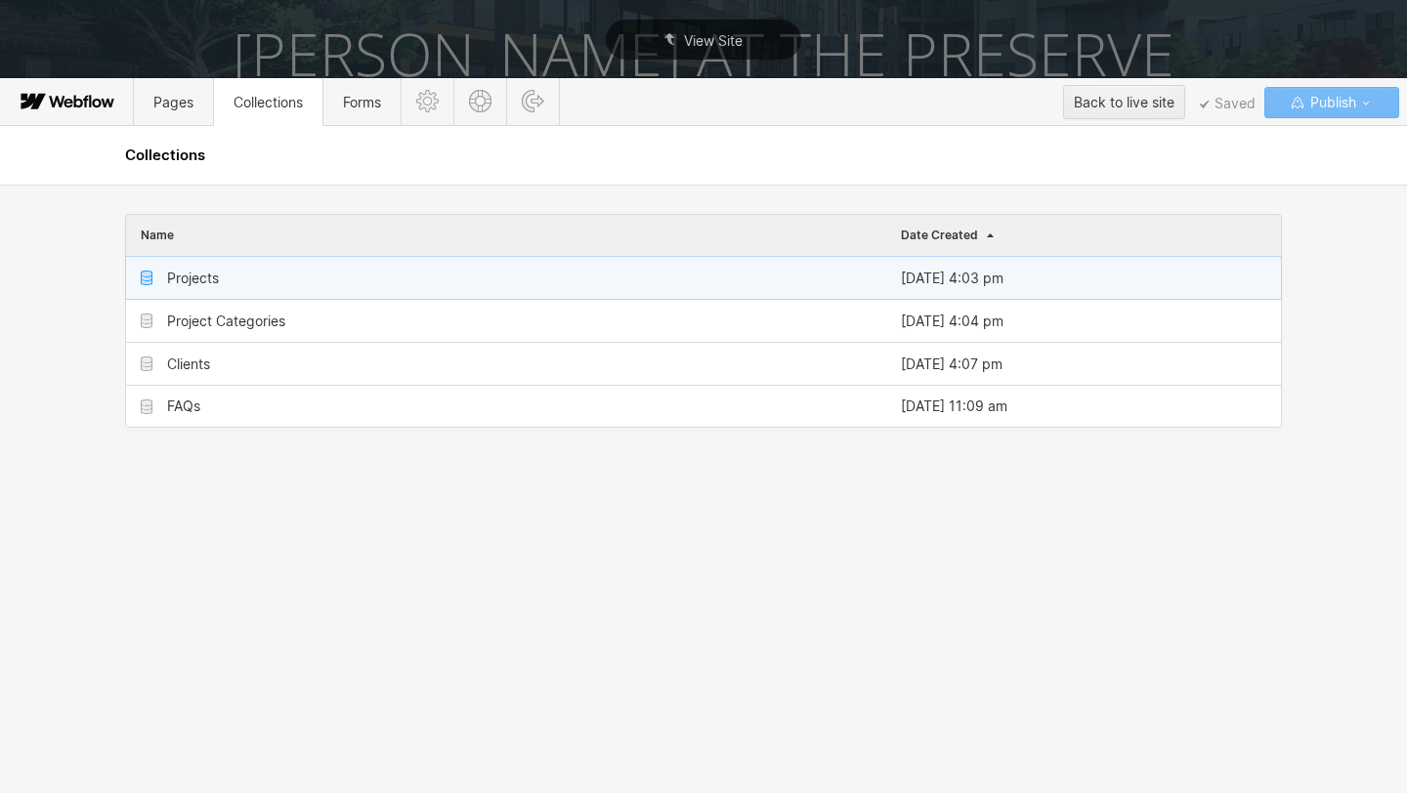
click at [204, 282] on div "Projects" at bounding box center [193, 279] width 52 height 16
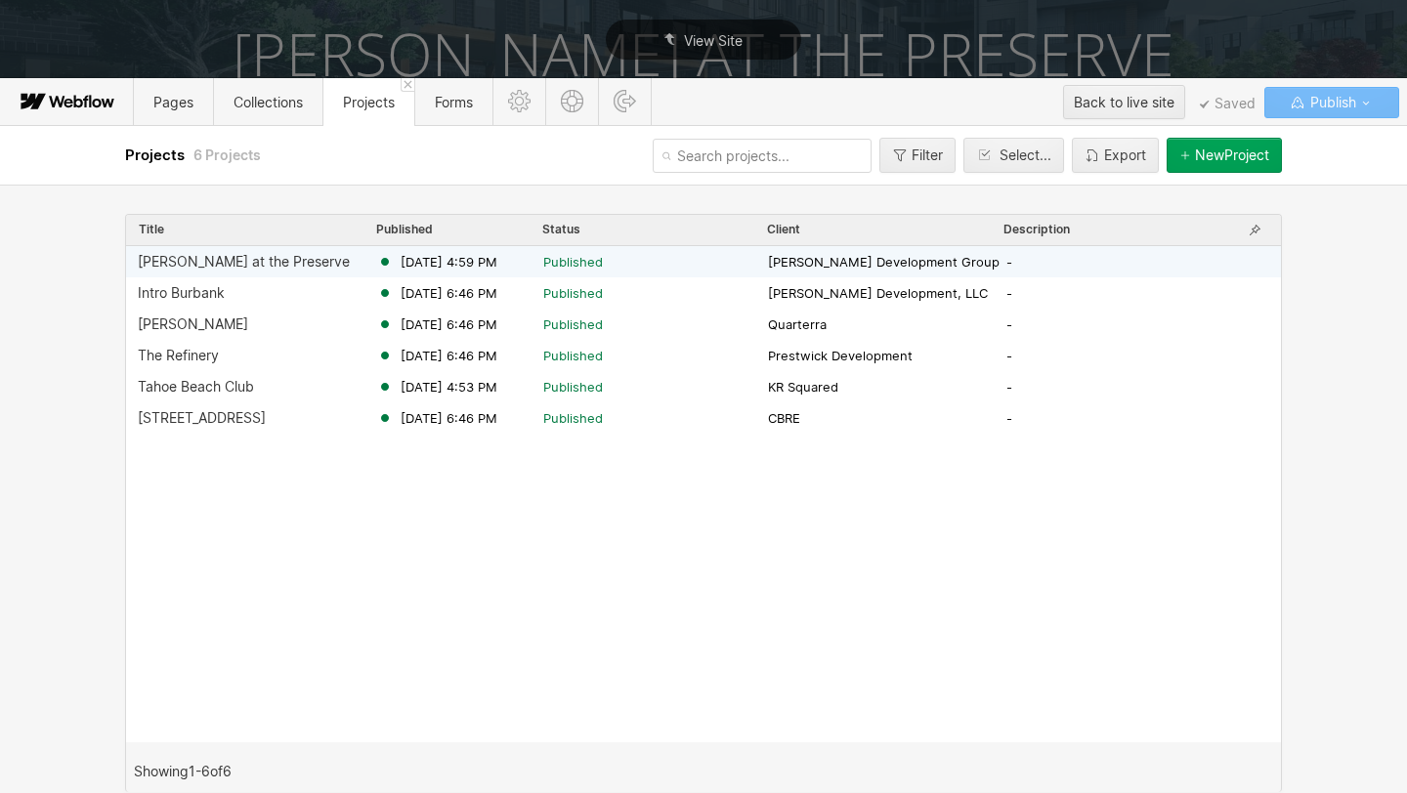
click at [273, 269] on div "[PERSON_NAME] at the Preserve" at bounding box center [244, 262] width 212 height 16
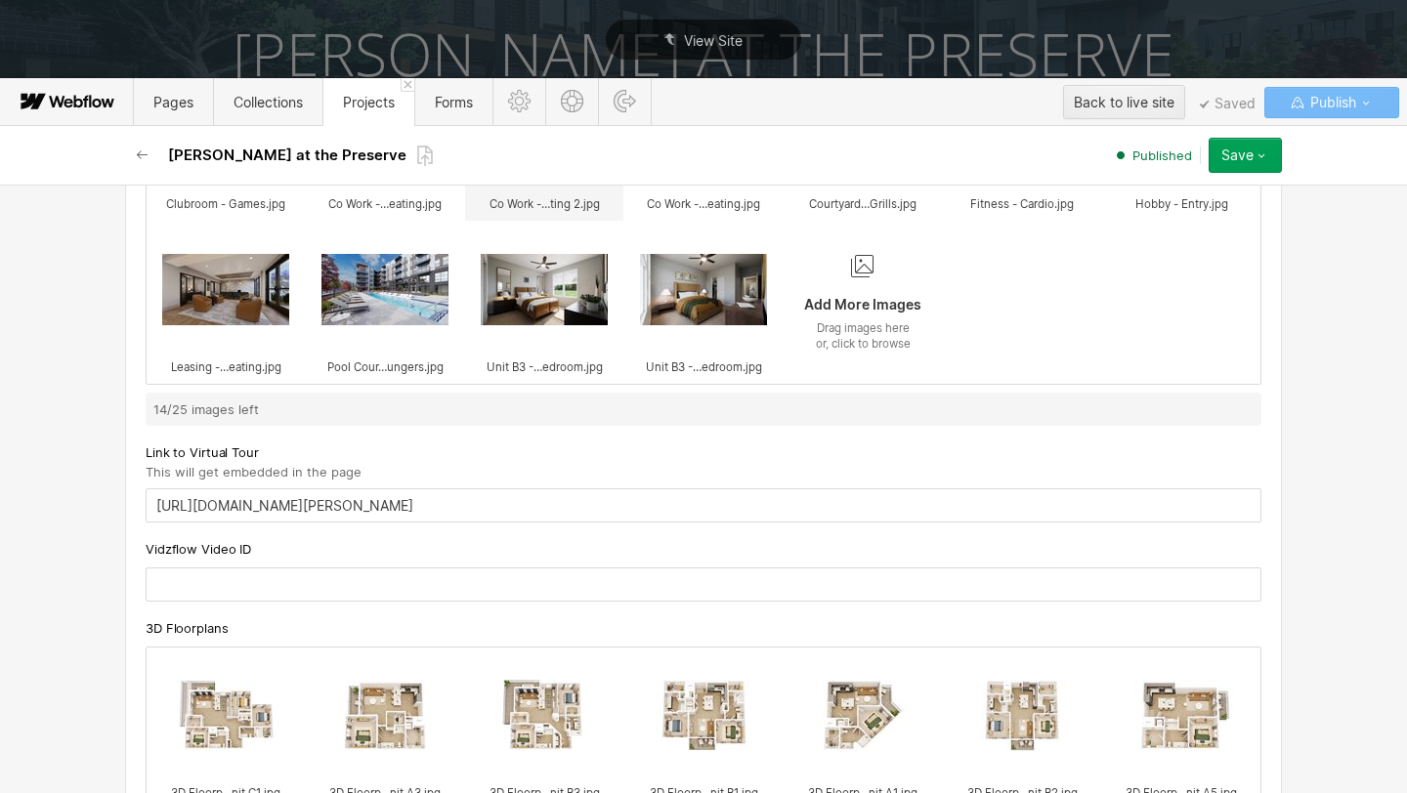
scroll to position [1023, 0]
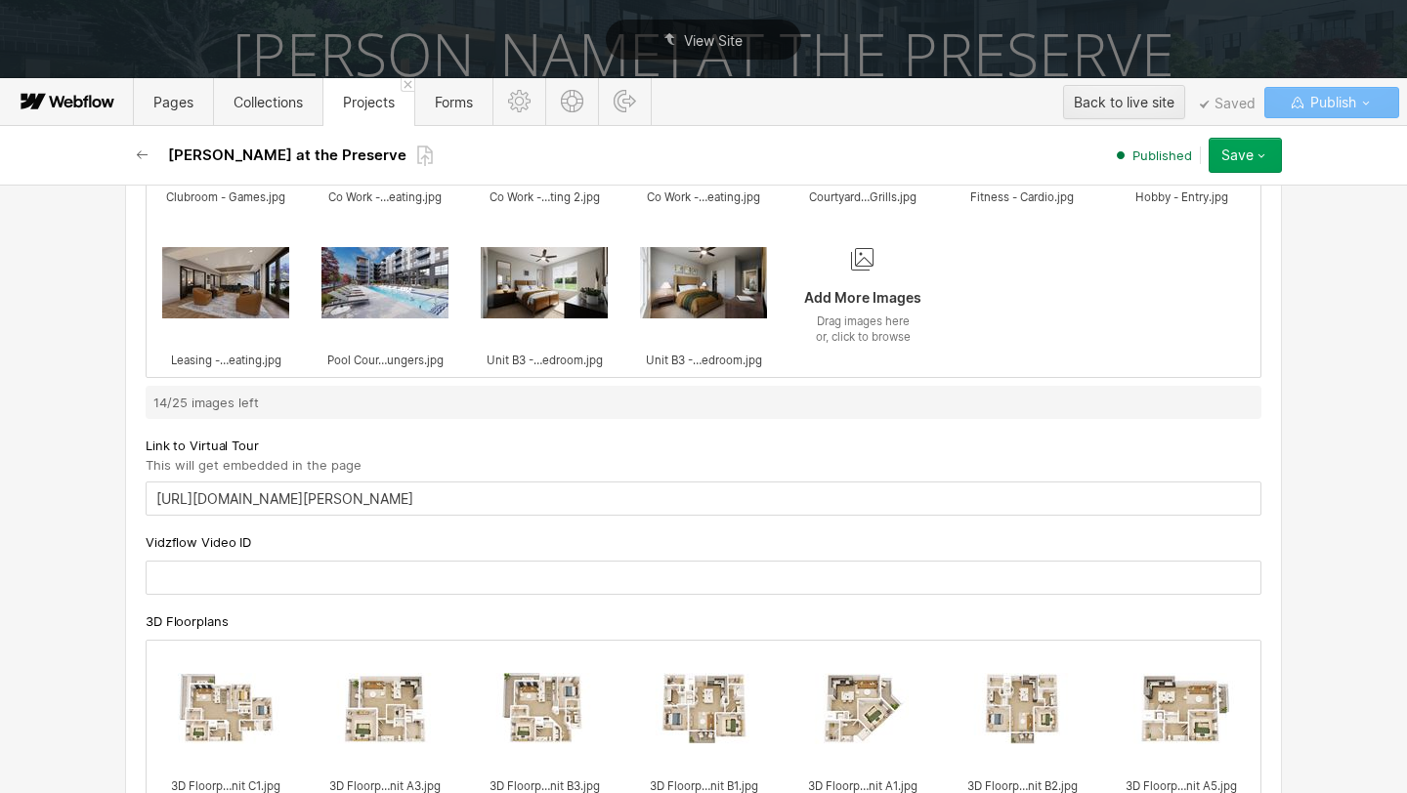
click at [1242, 151] on div "Save" at bounding box center [1237, 156] width 32 height 16
click at [1353, 291] on div "Basic info Title [PERSON_NAME] at the Preserve Slug [PERSON_NAME]-at-the-preser…" at bounding box center [703, 489] width 1407 height 609
